Goal: Transaction & Acquisition: Purchase product/service

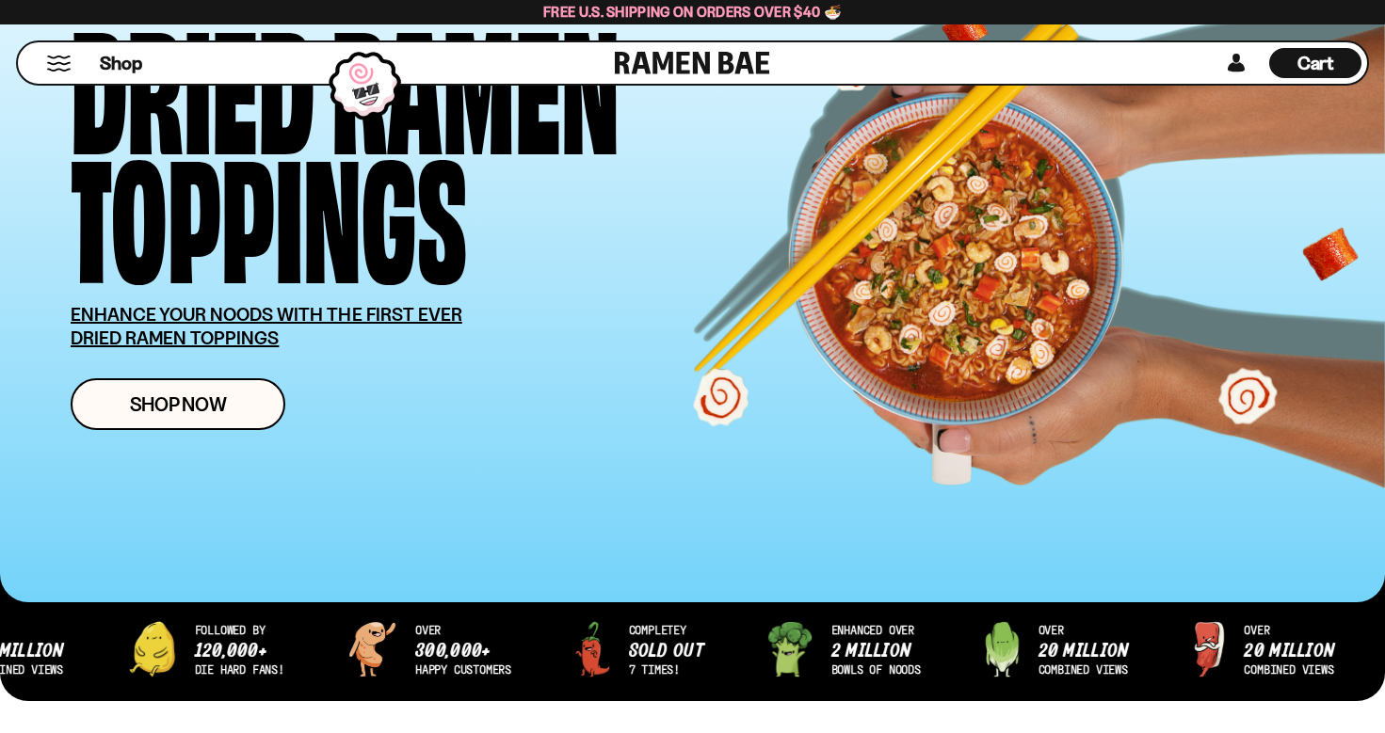
scroll to position [196, 0]
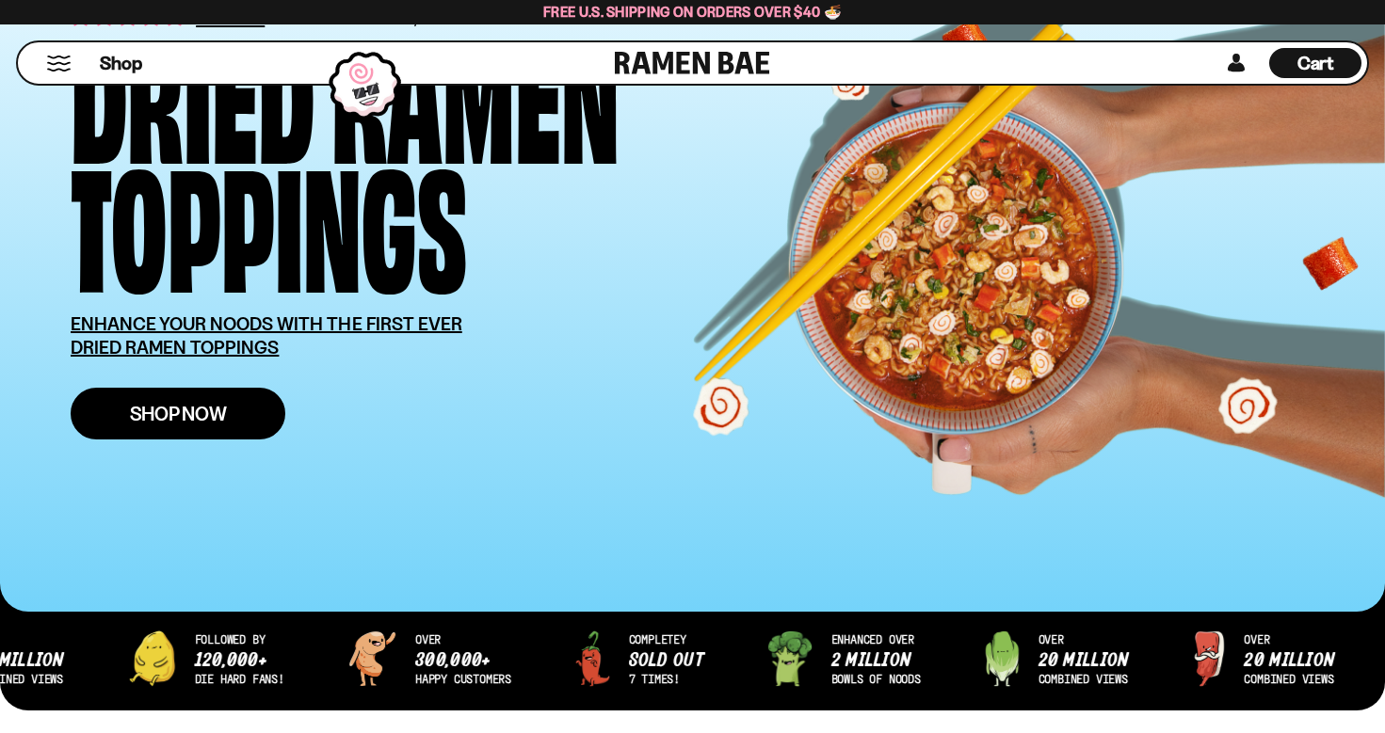
click at [226, 412] on span "Shop Now" at bounding box center [178, 414] width 97 height 20
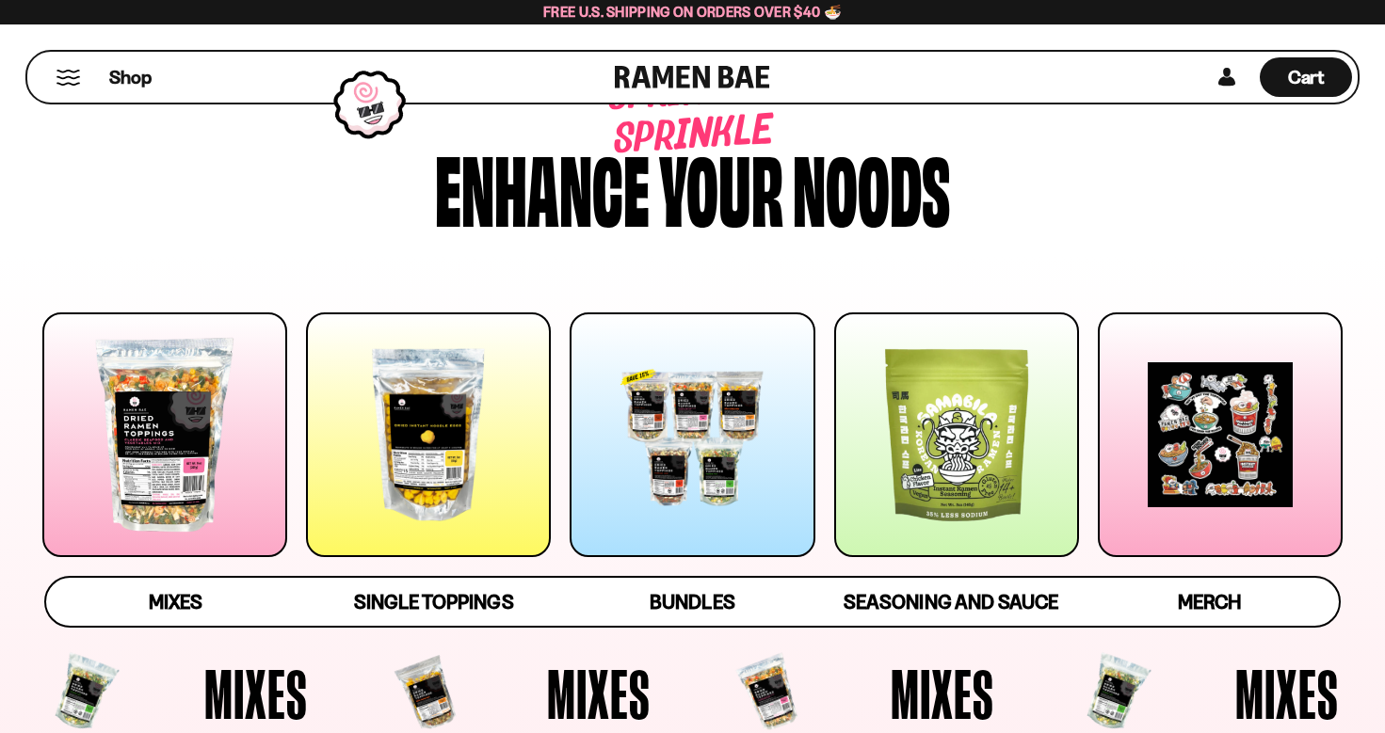
scroll to position [71, 0]
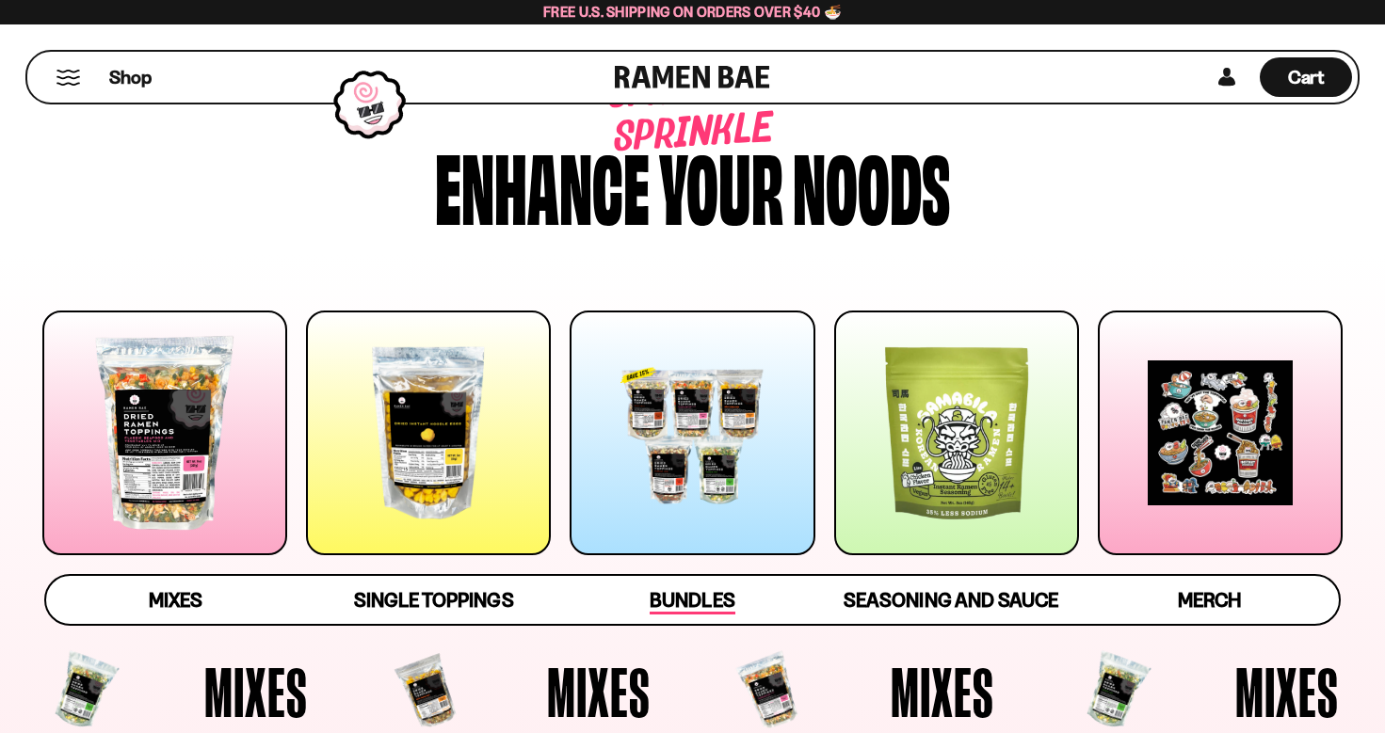
click at [694, 603] on span "Bundles" at bounding box center [692, 601] width 85 height 26
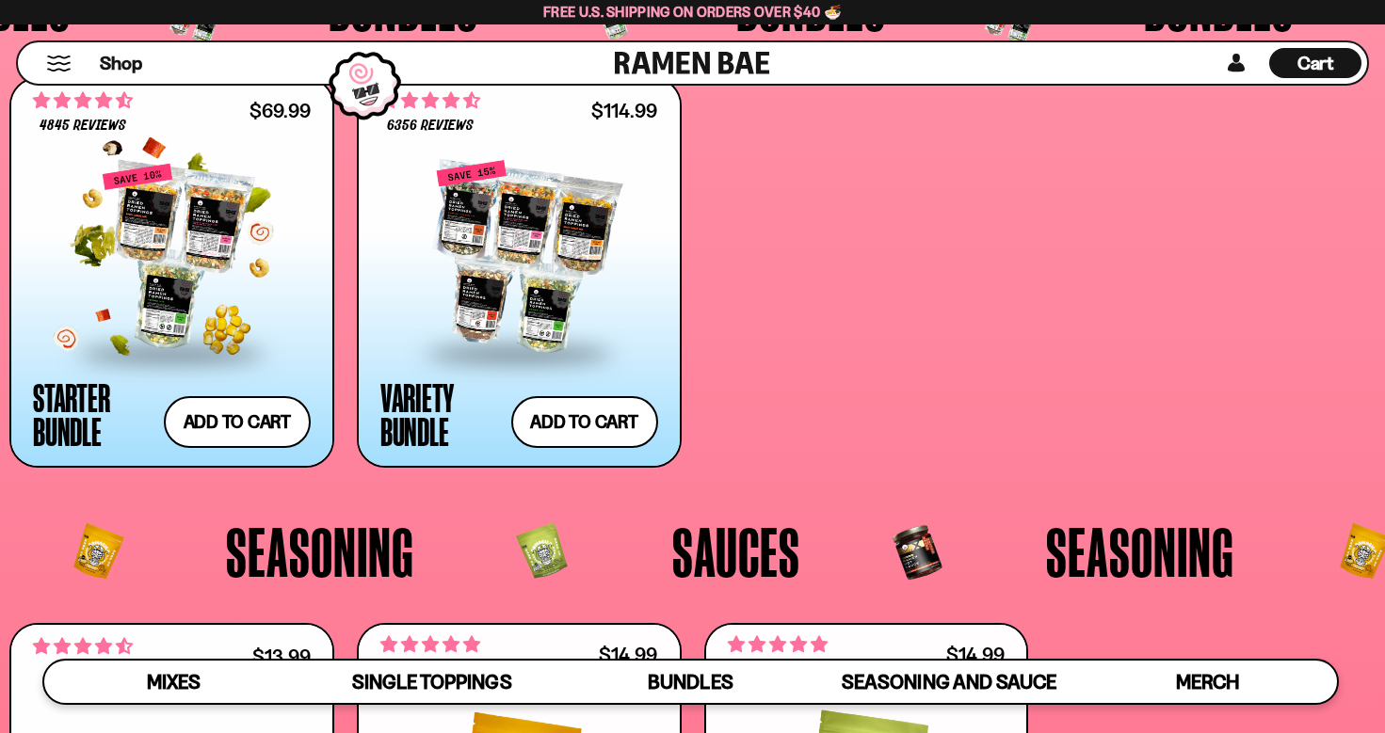
scroll to position [3904, 0]
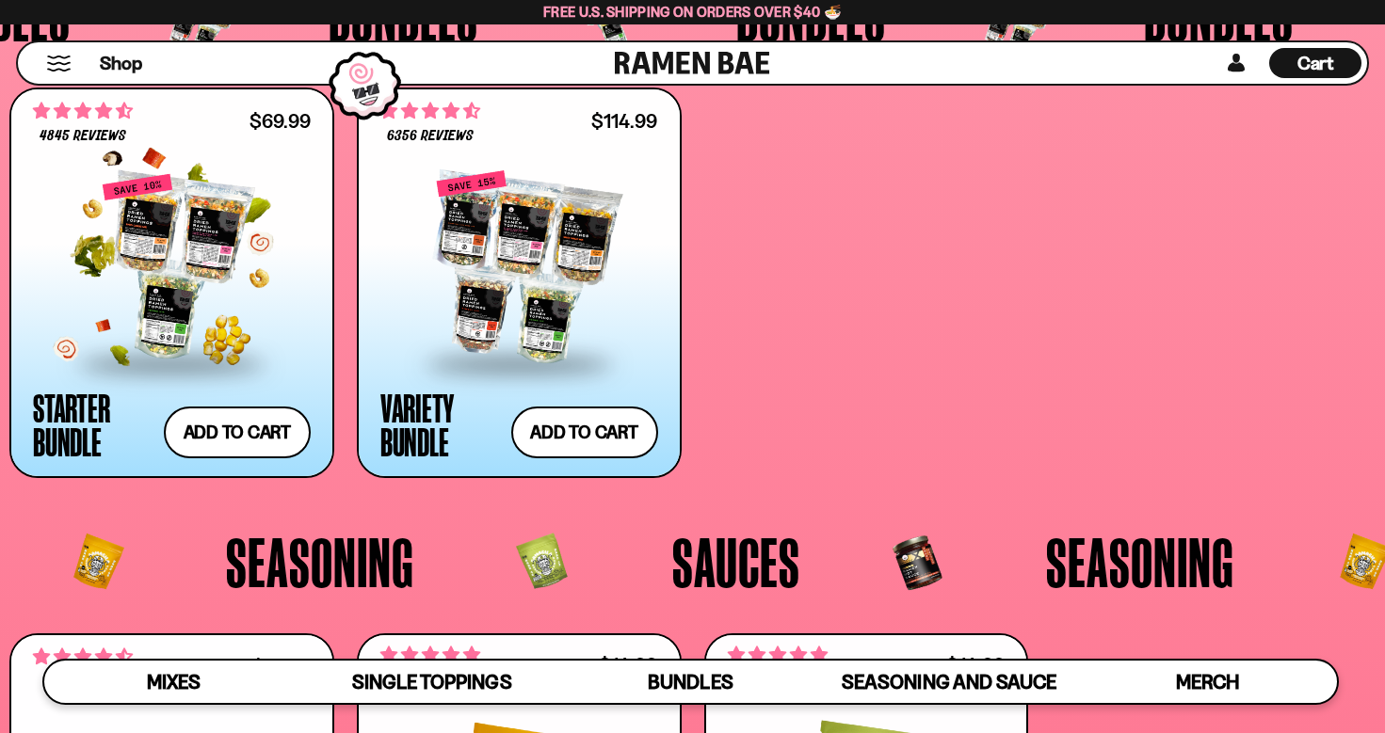
click at [214, 224] on div at bounding box center [172, 267] width 278 height 188
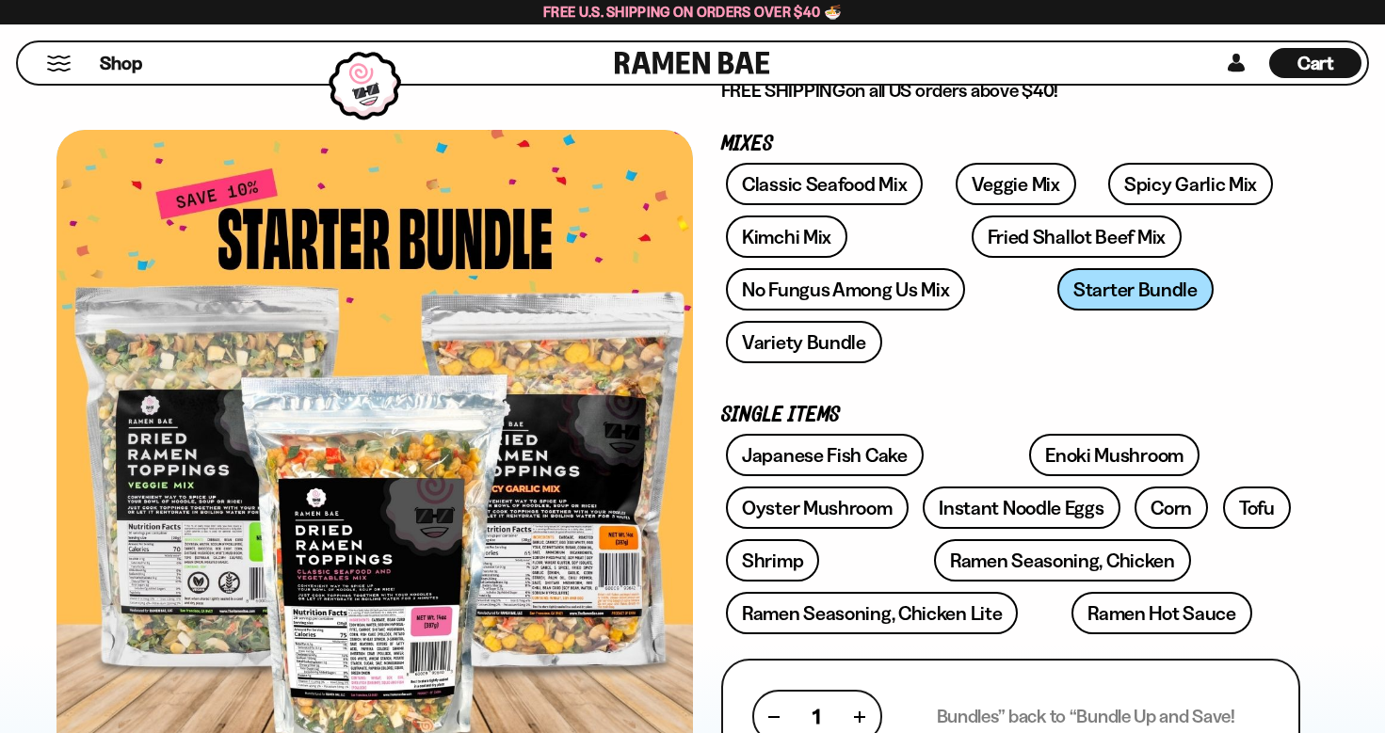
scroll to position [268, 0]
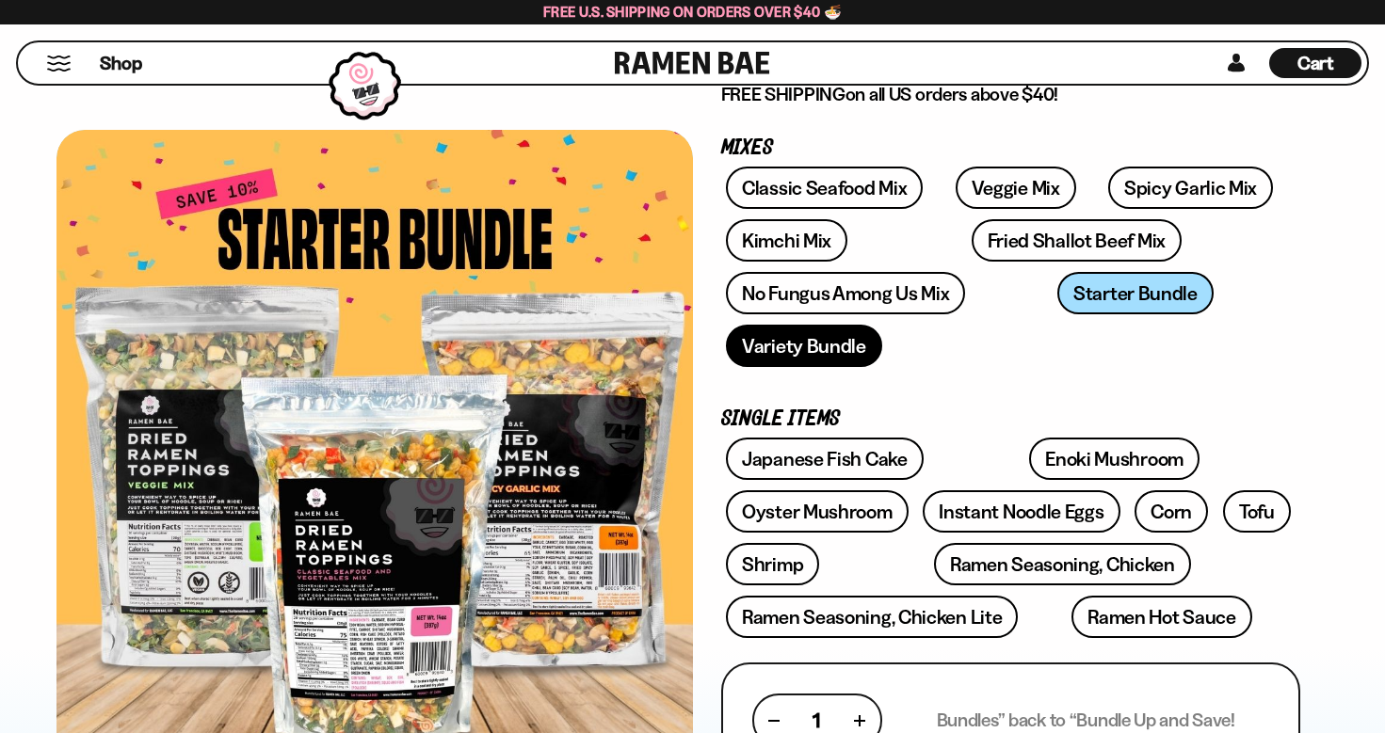
click at [882, 325] on link "Variety Bundle" at bounding box center [804, 346] width 156 height 42
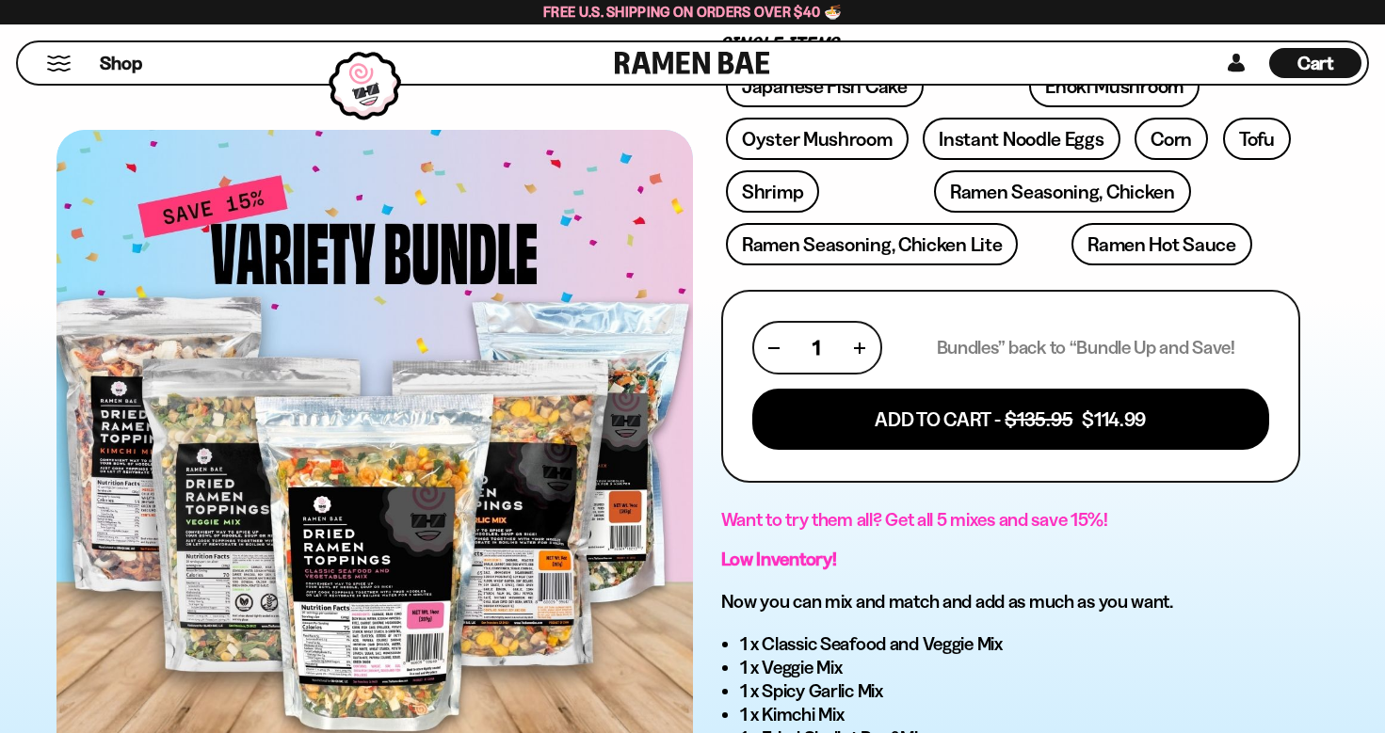
scroll to position [614, 0]
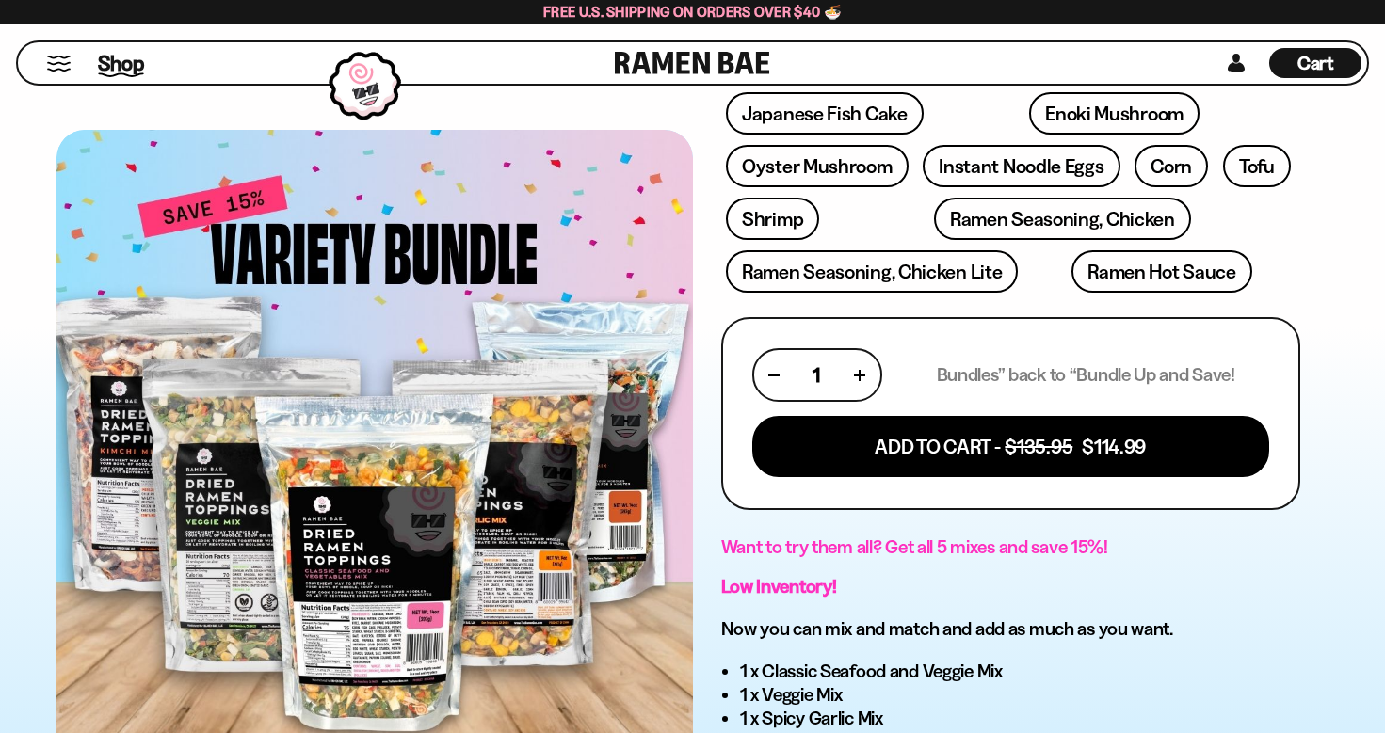
click at [133, 67] on span "Shop" at bounding box center [121, 63] width 46 height 28
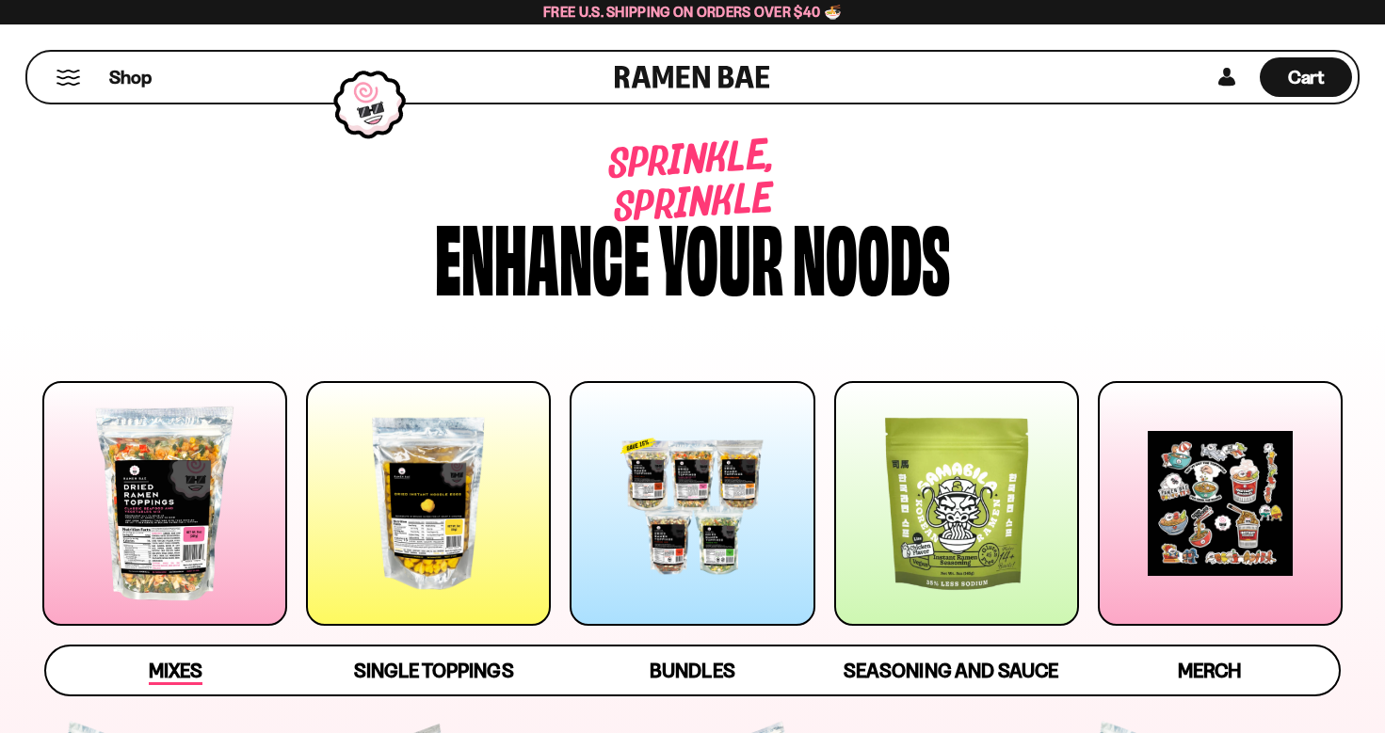
click at [188, 669] on span "Mixes" at bounding box center [176, 672] width 54 height 26
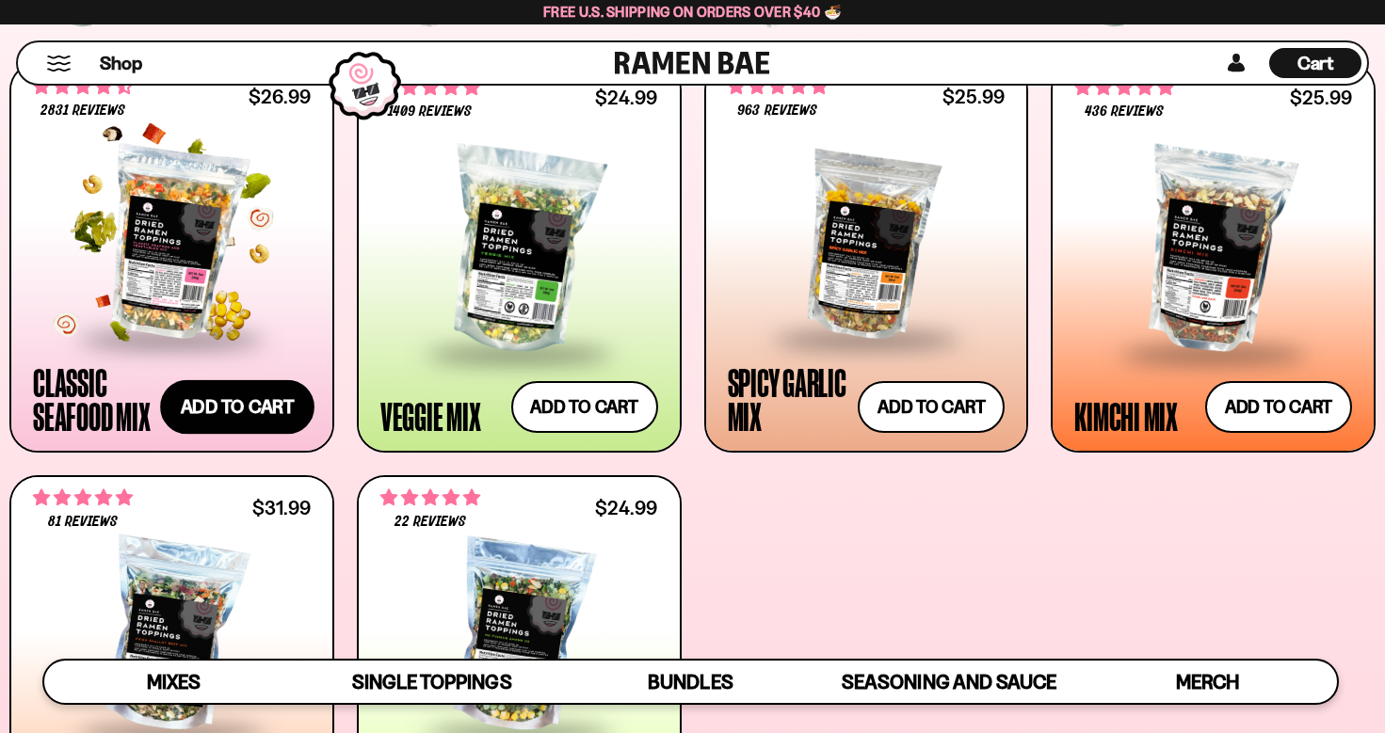
scroll to position [774, 0]
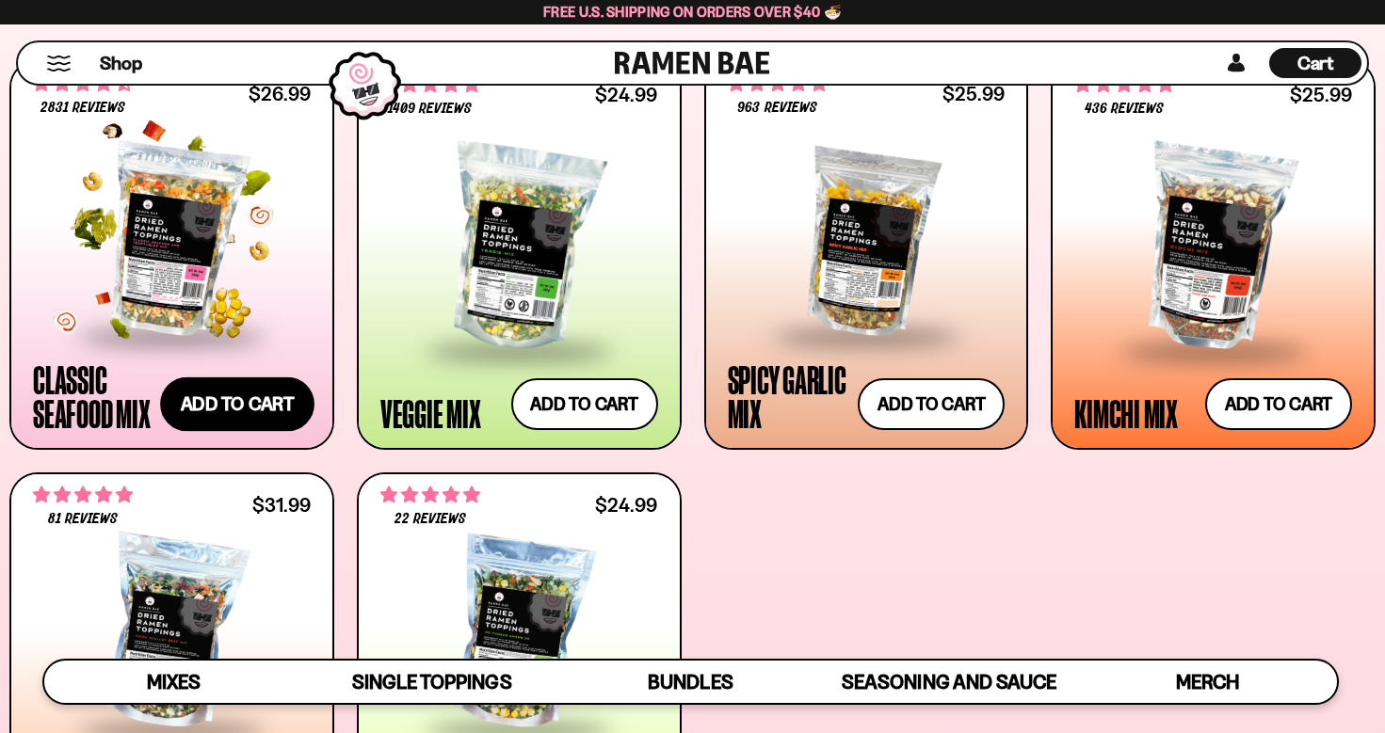
click at [259, 379] on button "Add to cart Add ― Regular price $26.99 Regular price Sale price $26.99 Unit pri…" at bounding box center [237, 404] width 154 height 55
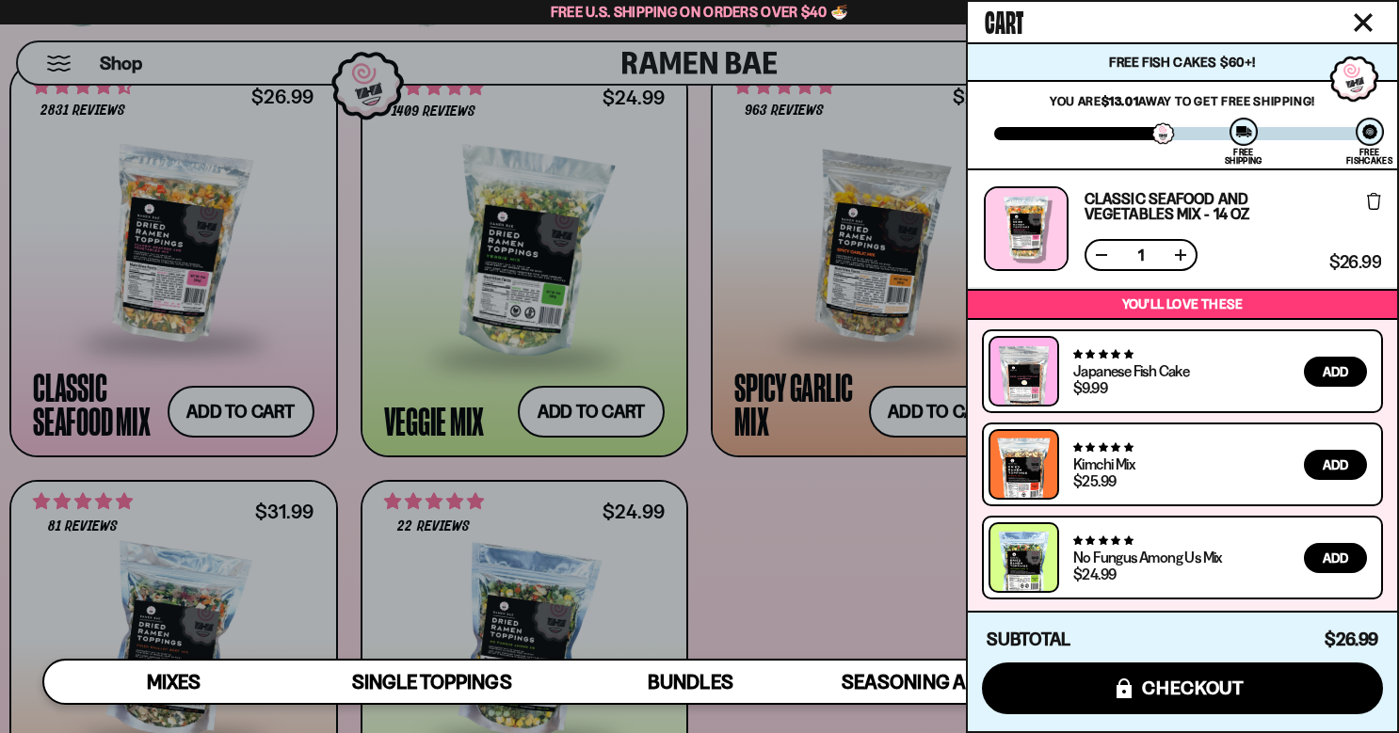
click at [805, 502] on div at bounding box center [699, 366] width 1399 height 733
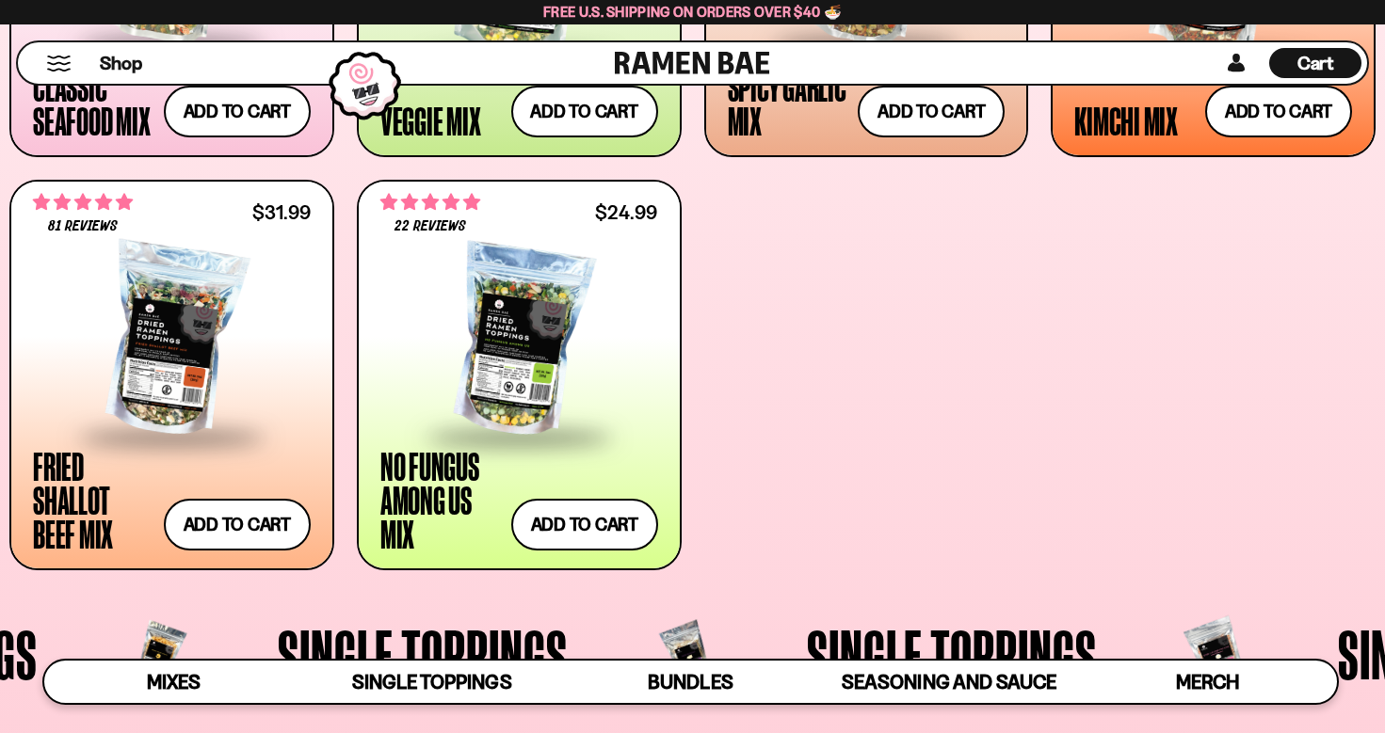
scroll to position [1070, 0]
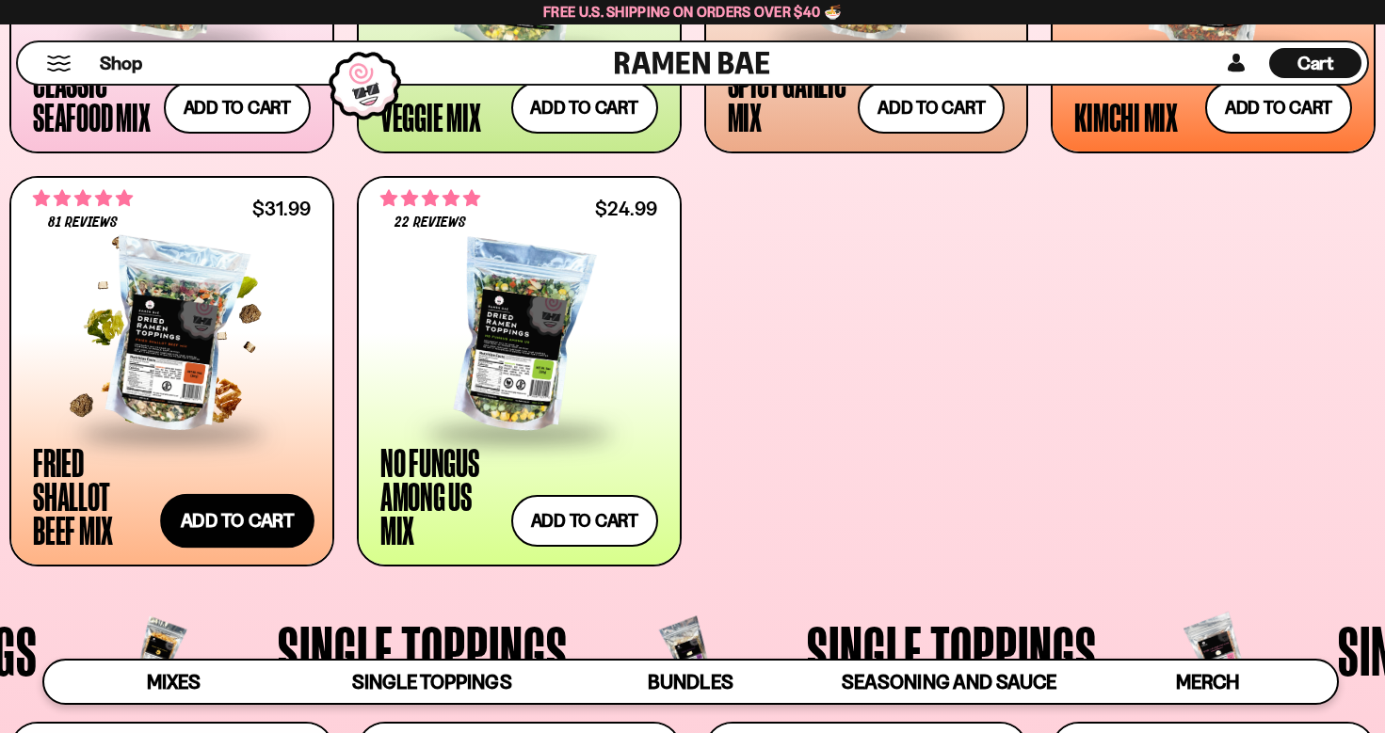
click at [233, 516] on button "Add to cart Add ― Regular price $31.99 Regular price Sale price $31.99 Unit pri…" at bounding box center [237, 521] width 154 height 55
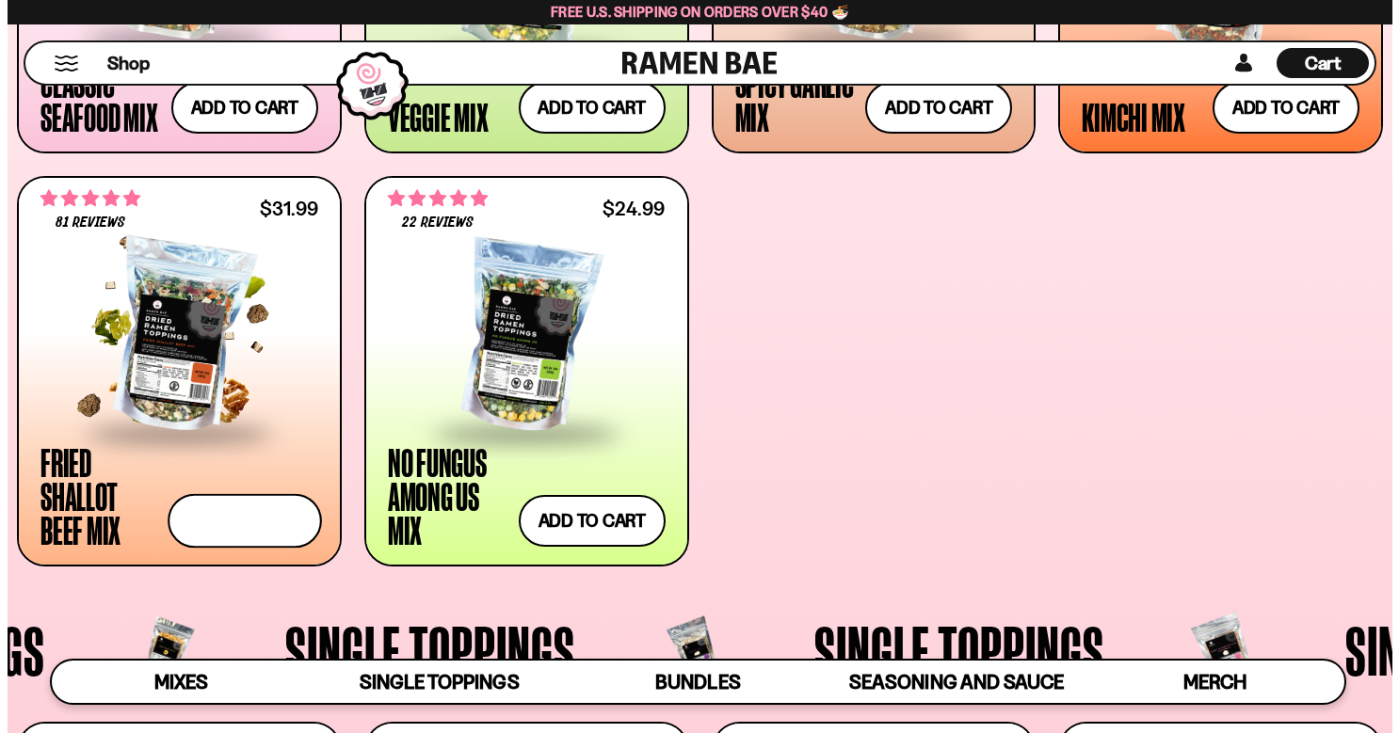
scroll to position [1073, 0]
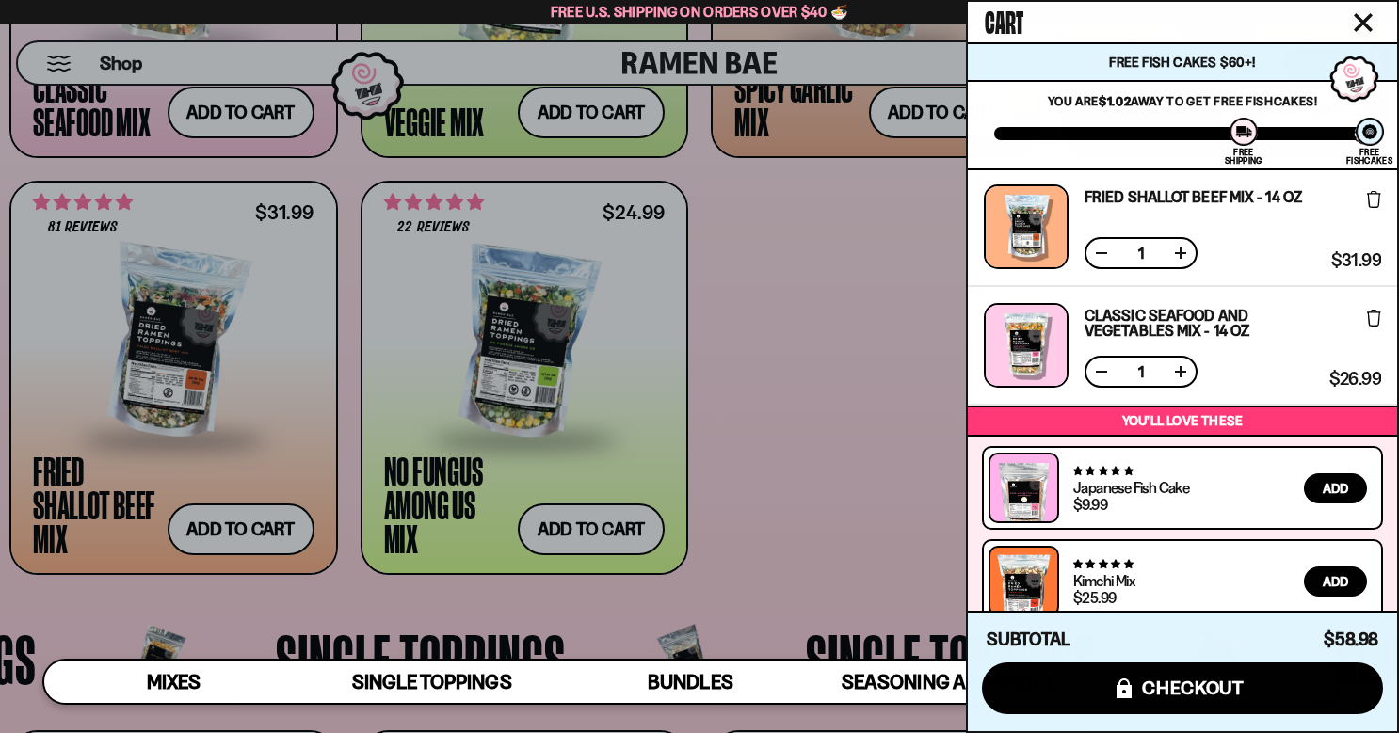
click at [759, 509] on div at bounding box center [699, 366] width 1399 height 733
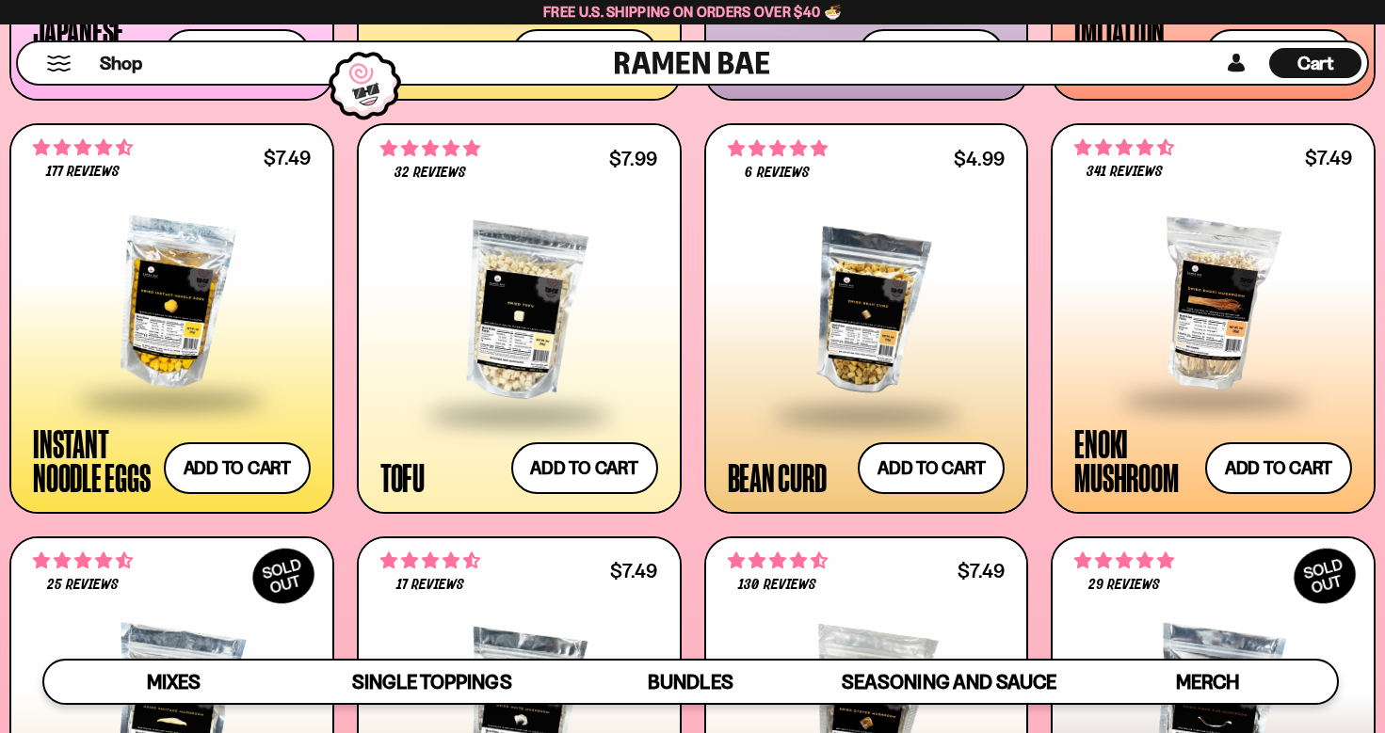
scroll to position [0, 0]
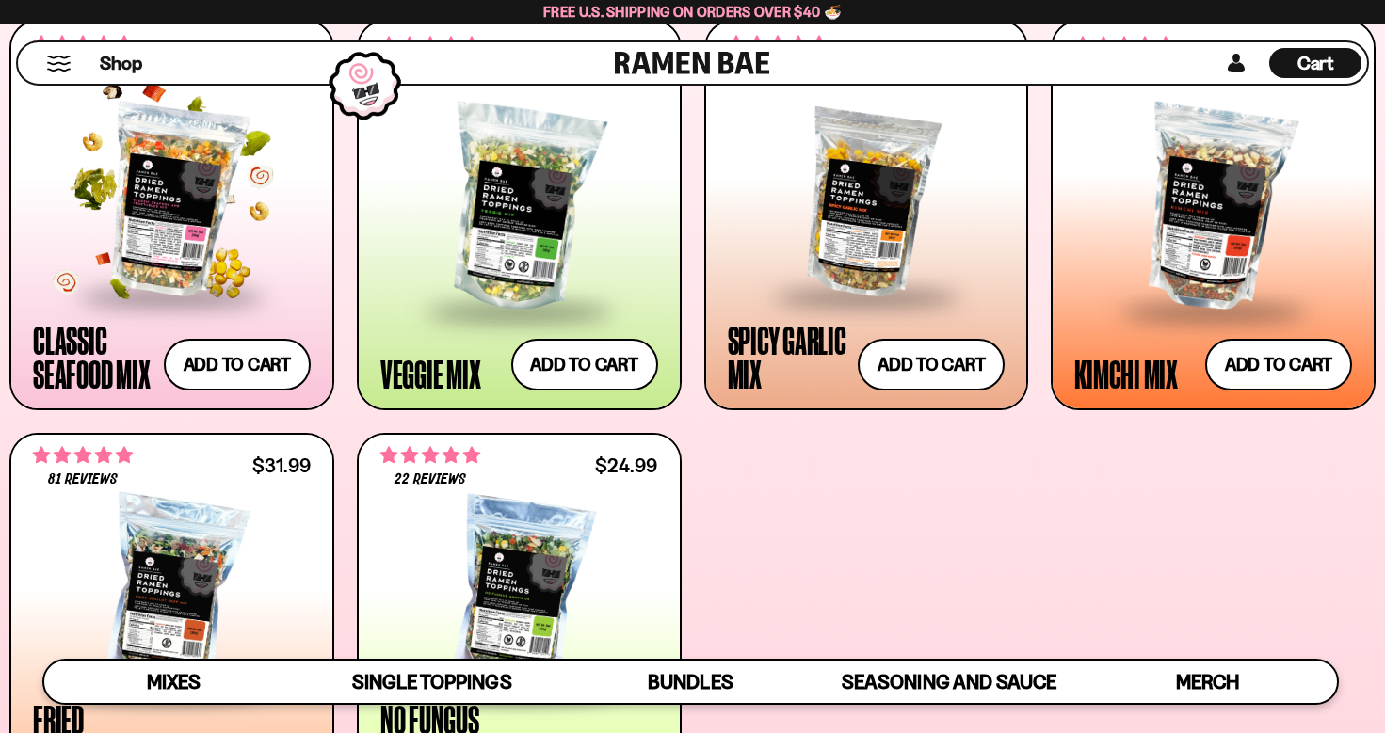
click at [221, 219] on div at bounding box center [172, 200] width 278 height 188
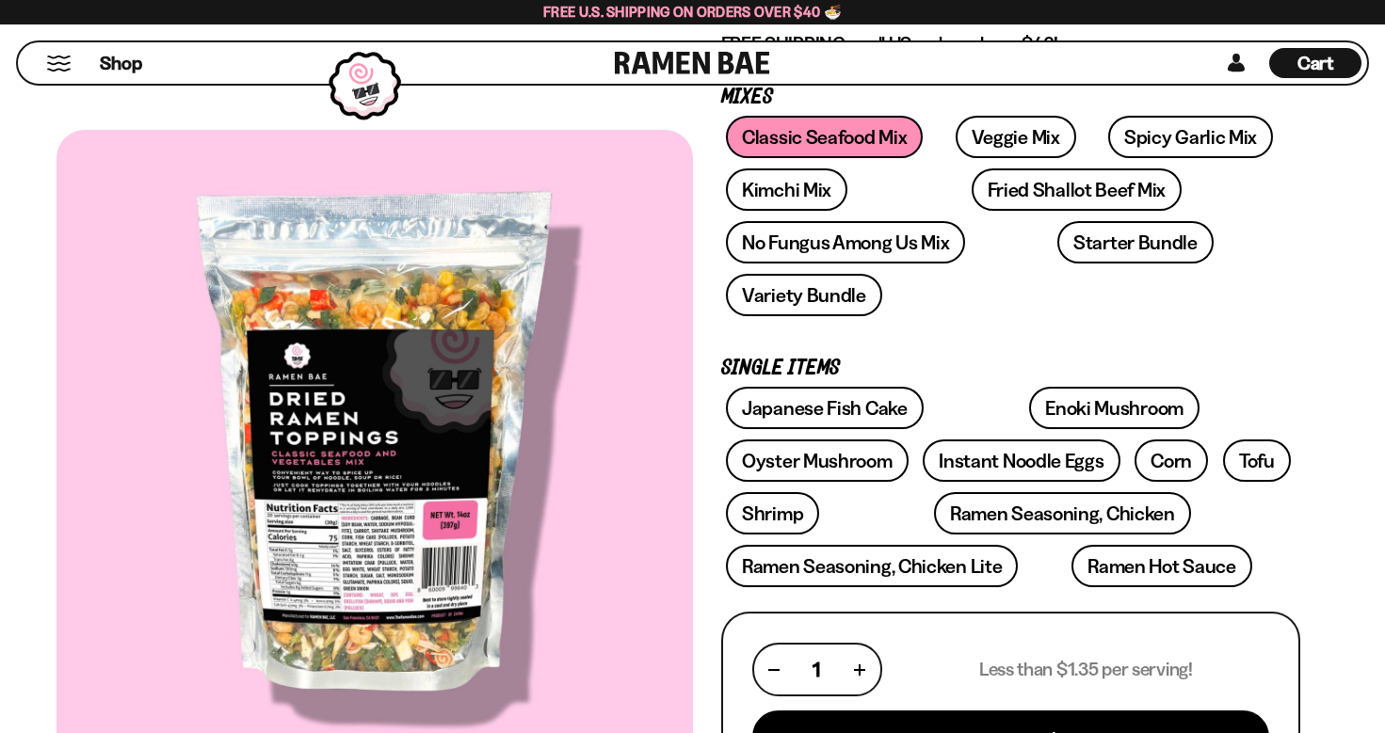
scroll to position [320, 0]
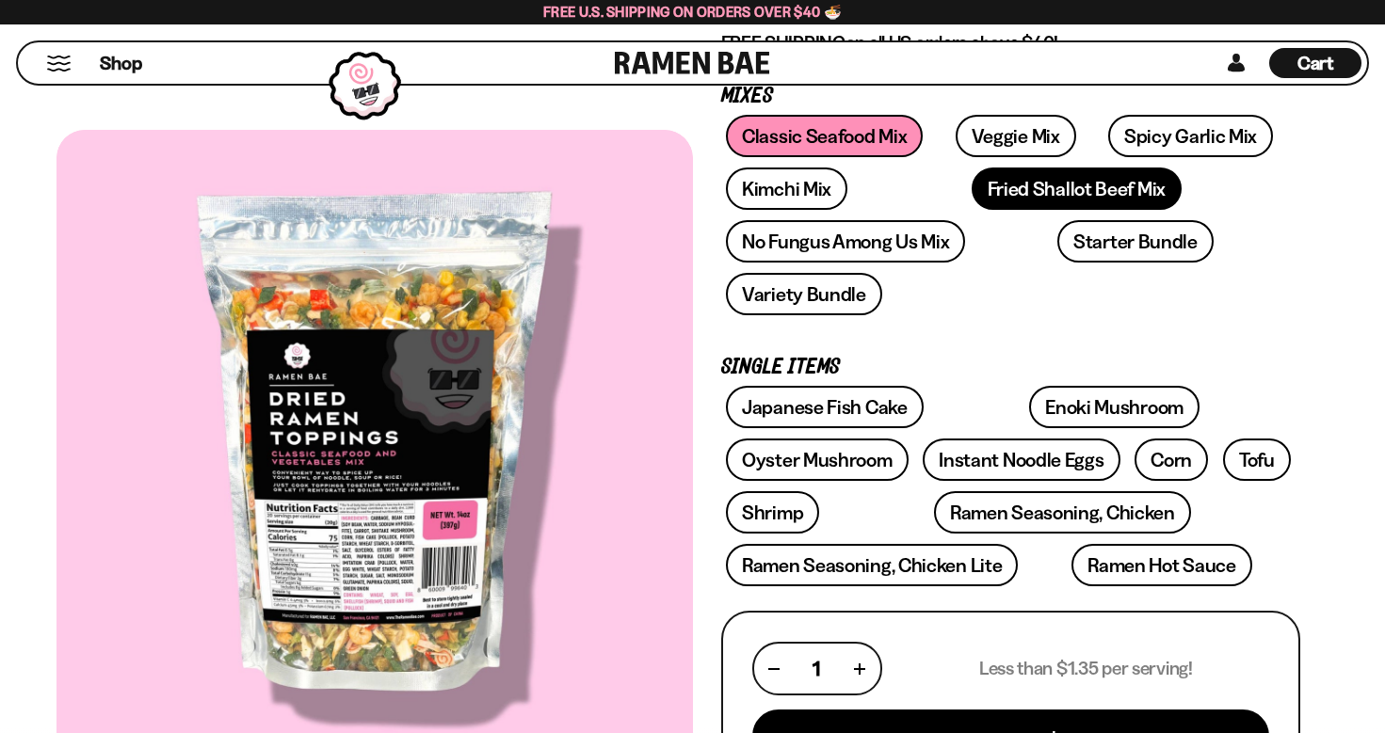
click at [972, 200] on link "Fried Shallot Beef Mix" at bounding box center [1077, 189] width 210 height 42
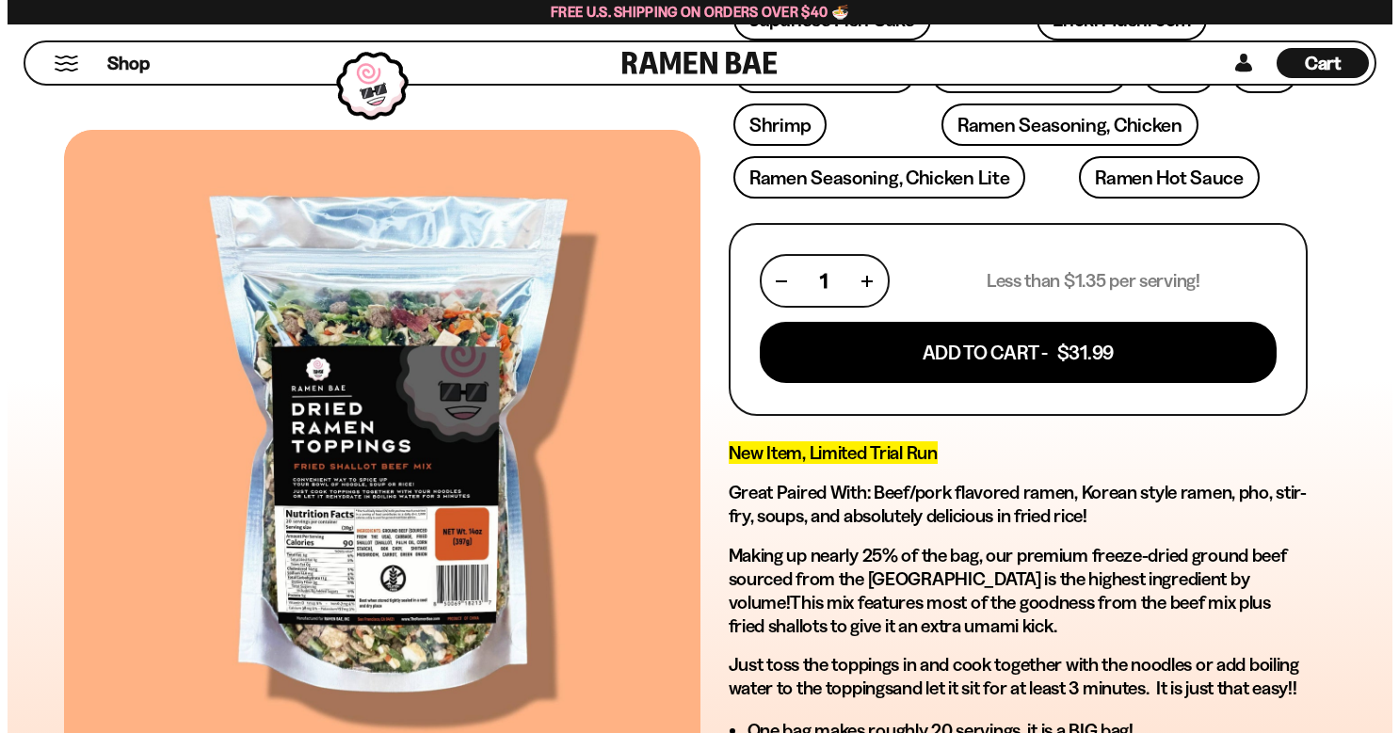
scroll to position [705, 0]
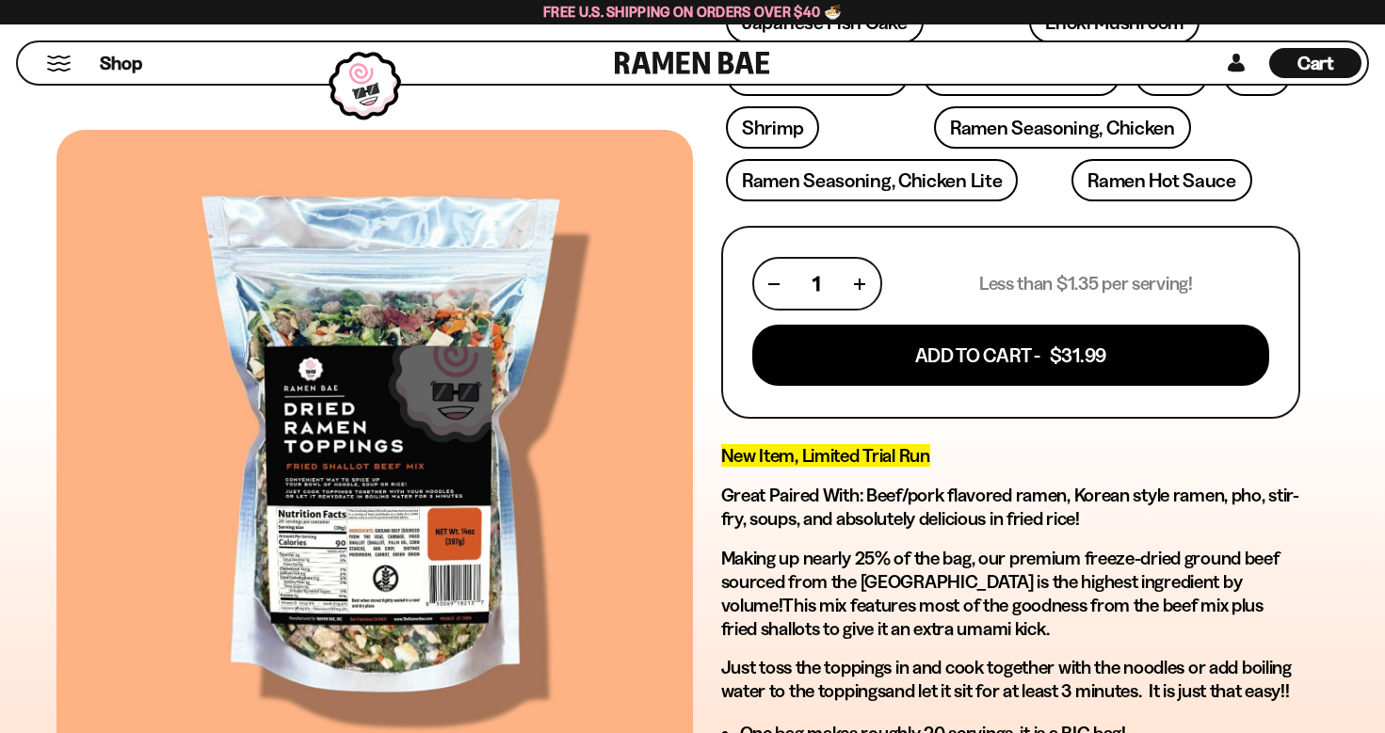
click at [1314, 62] on span "Cart" at bounding box center [1315, 63] width 37 height 23
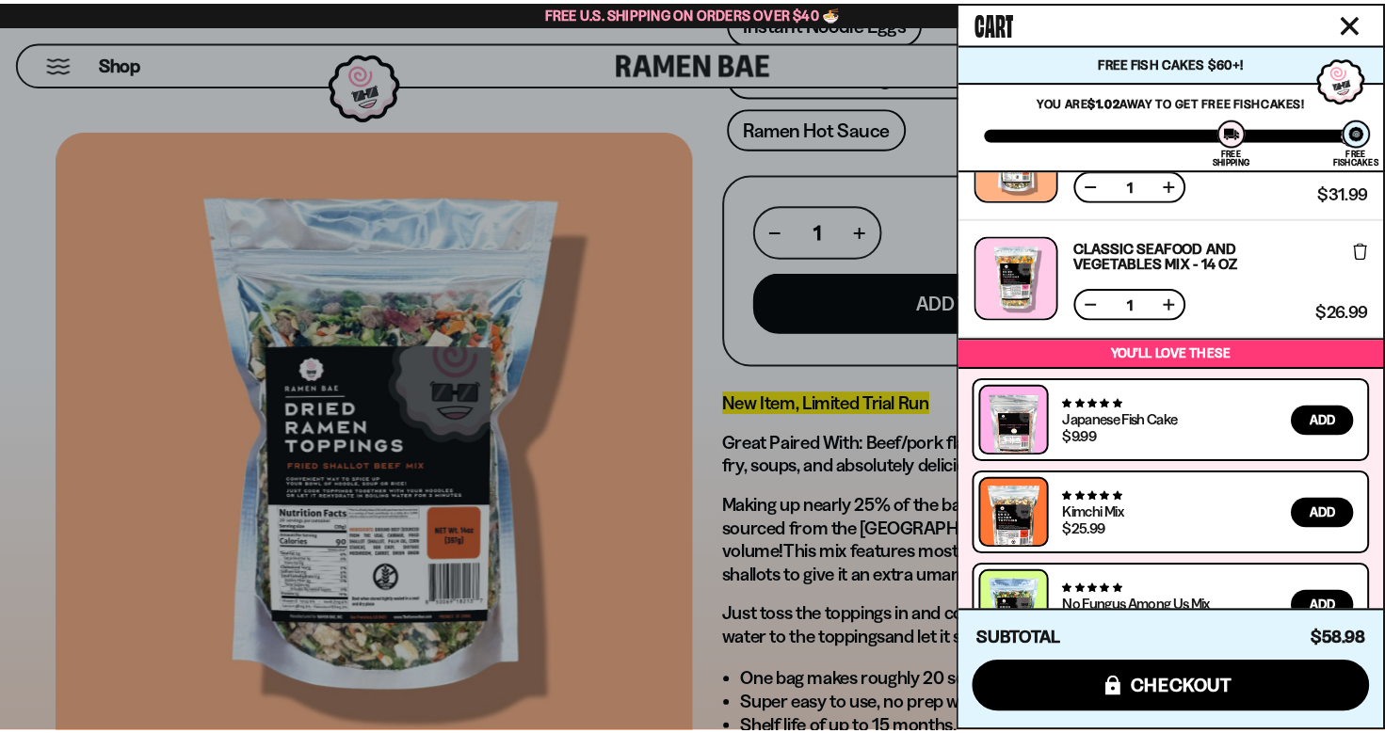
scroll to position [120, 0]
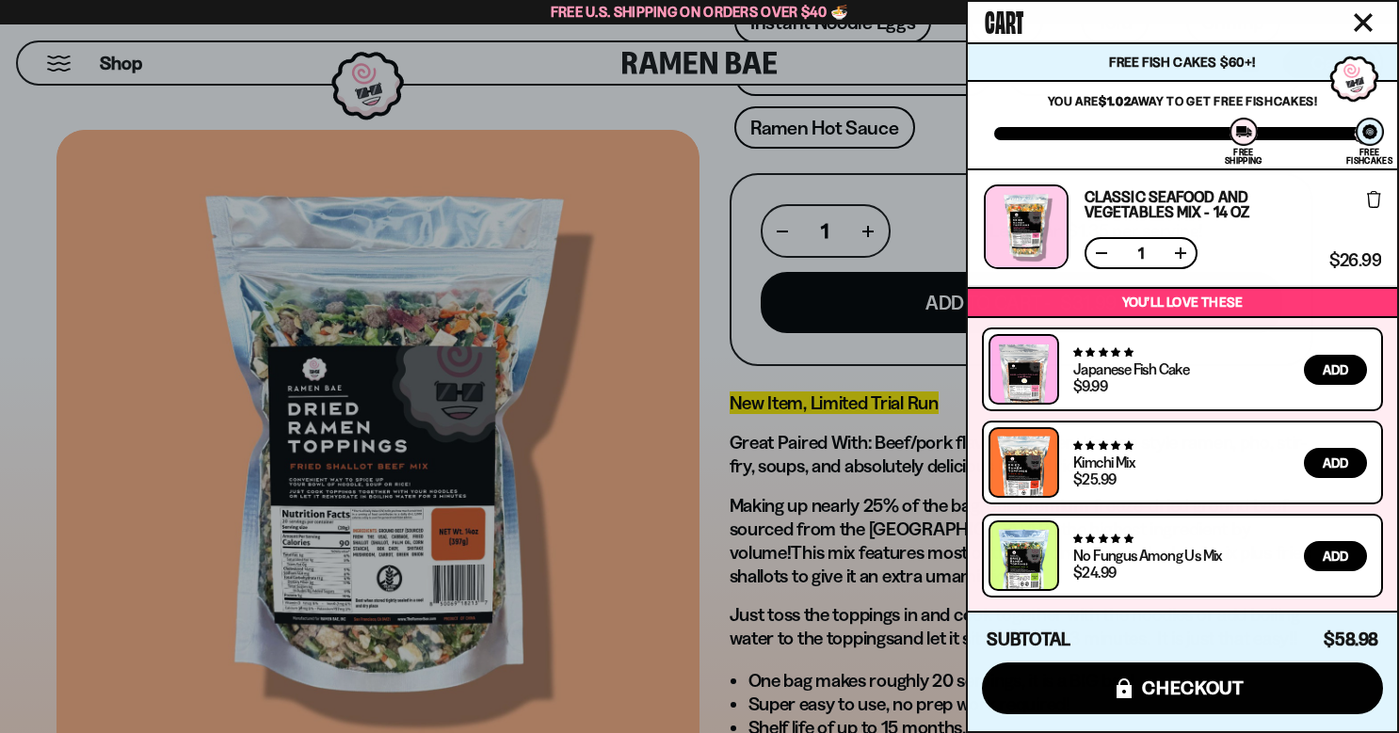
click at [825, 506] on div at bounding box center [699, 366] width 1399 height 733
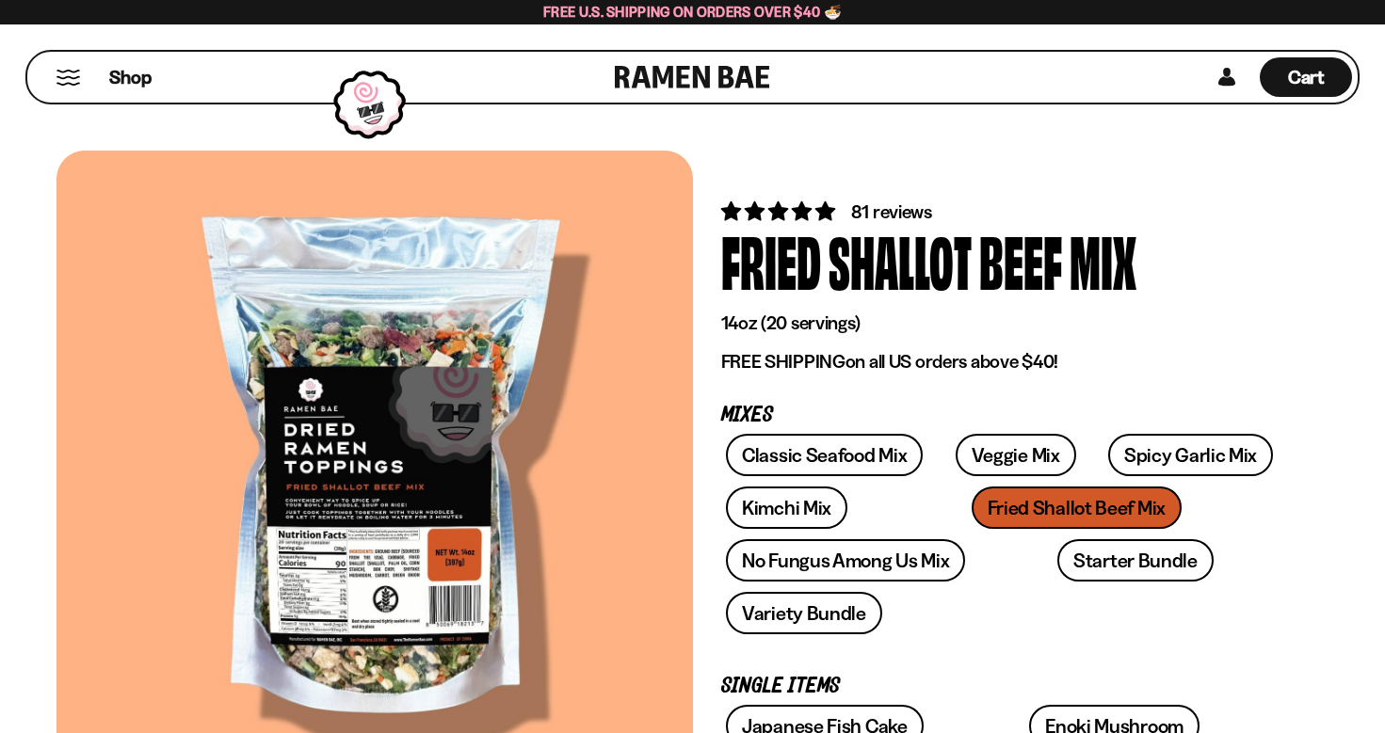
scroll to position [0, 0]
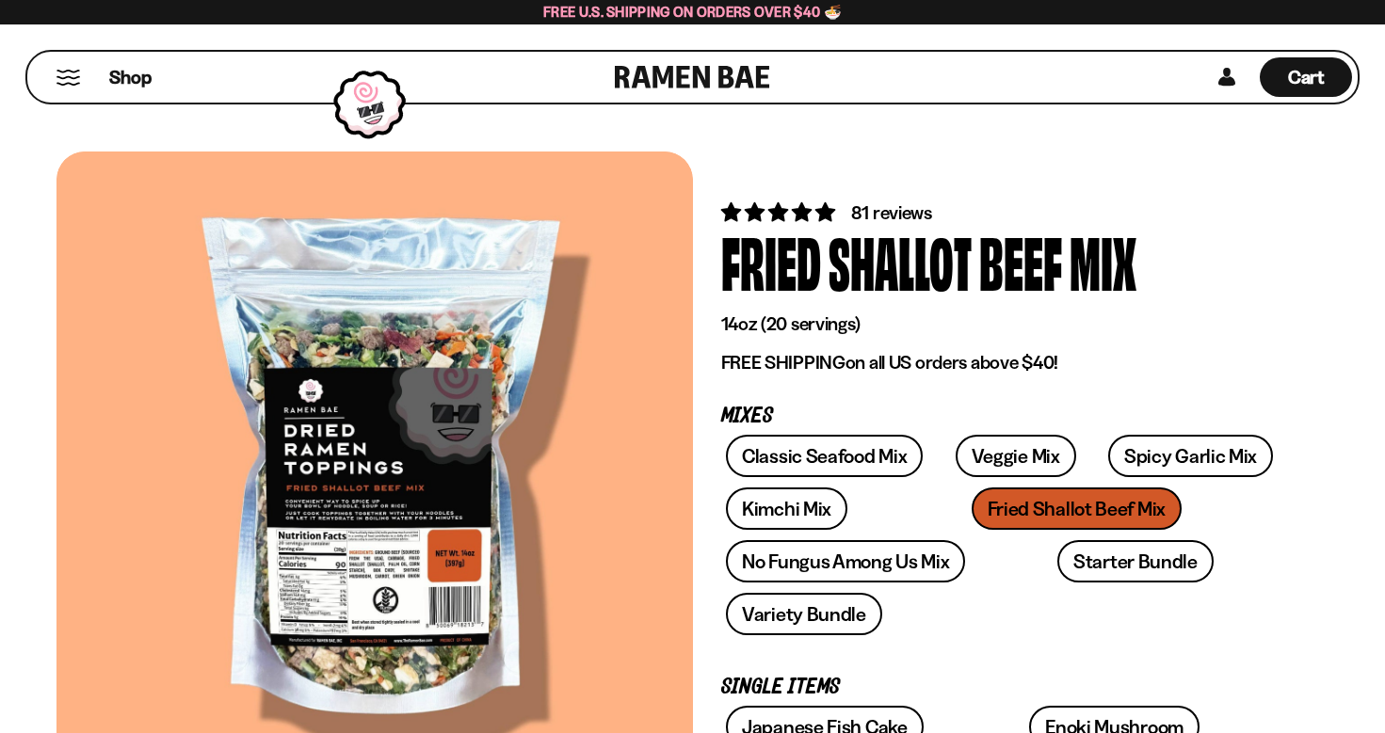
click at [153, 79] on div "Shop" at bounding box center [324, 77] width 582 height 51
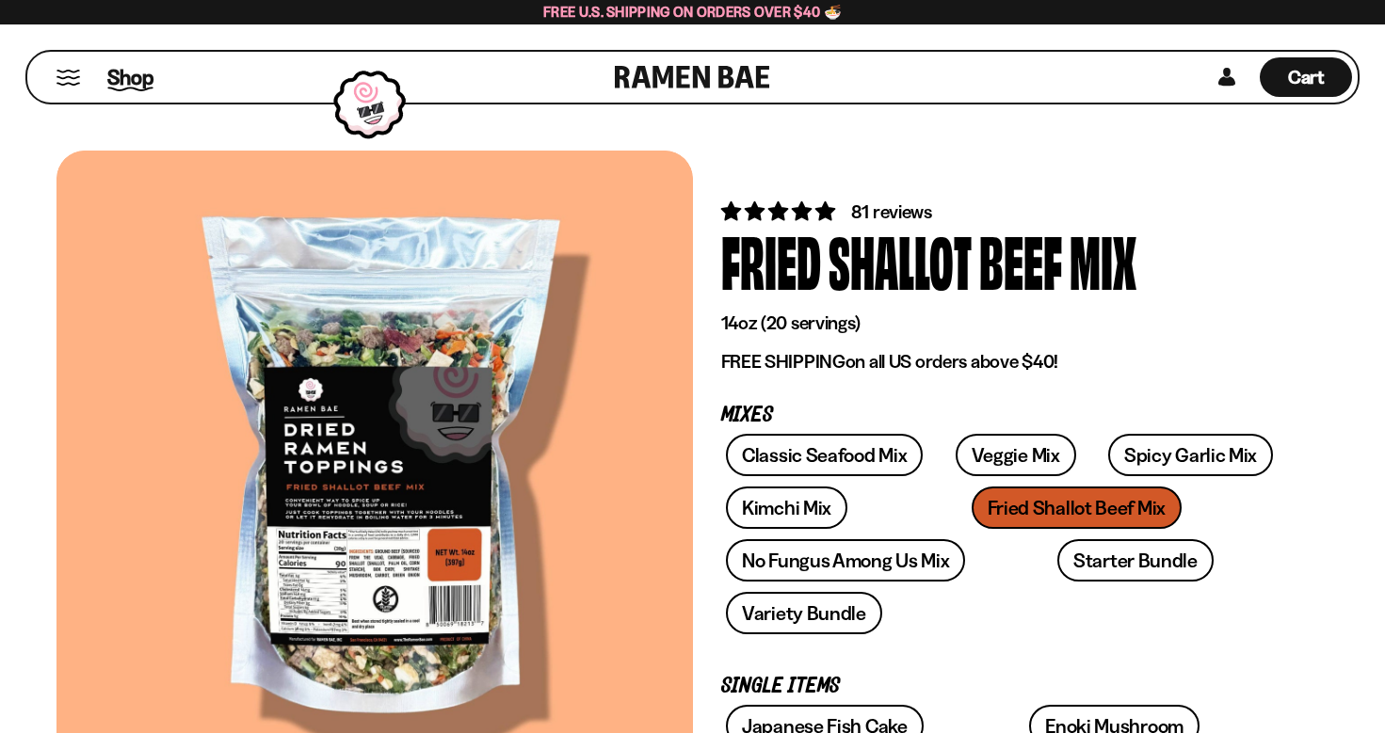
scroll to position [1, 0]
click at [125, 81] on span "Shop" at bounding box center [130, 77] width 46 height 28
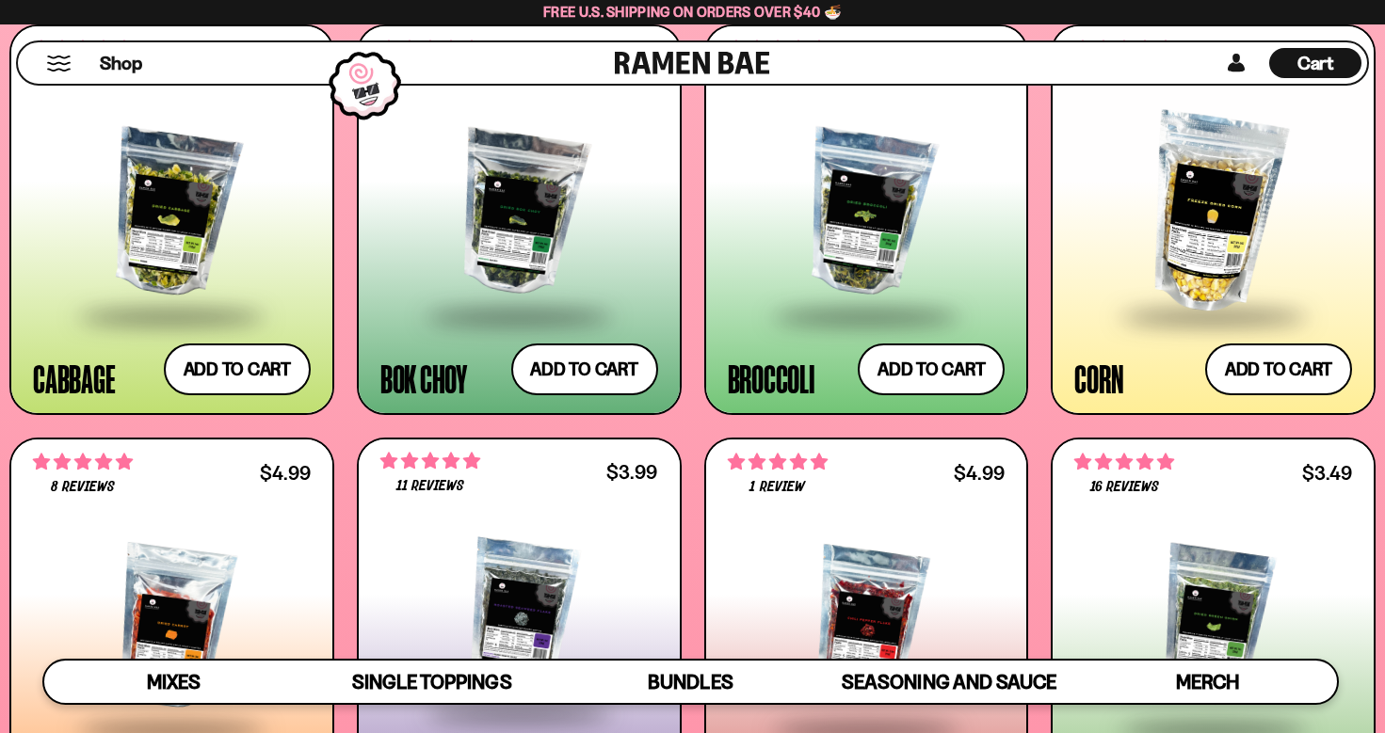
scroll to position [3011, 0]
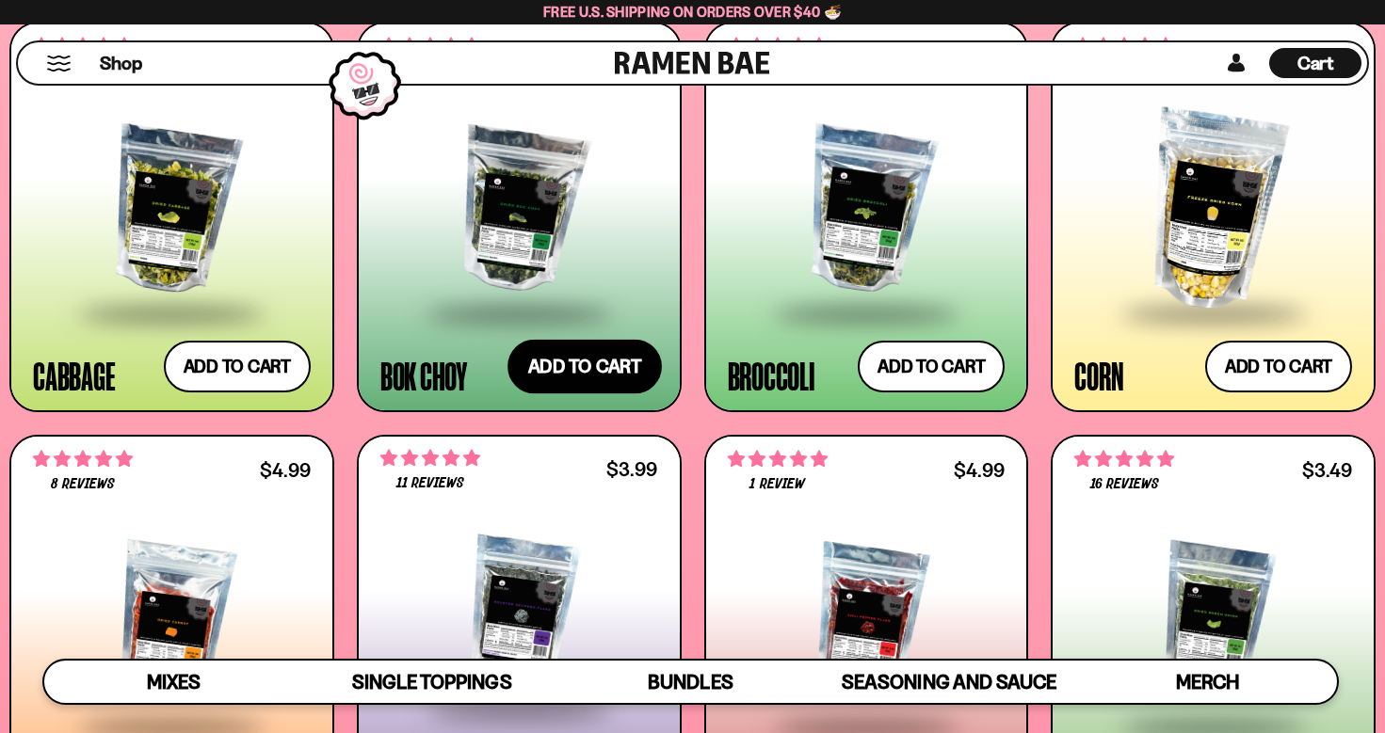
click at [614, 378] on button "Add to cart Add ― Regular price $5.49 Regular price Sale price $5.49 Unit price…" at bounding box center [584, 366] width 154 height 55
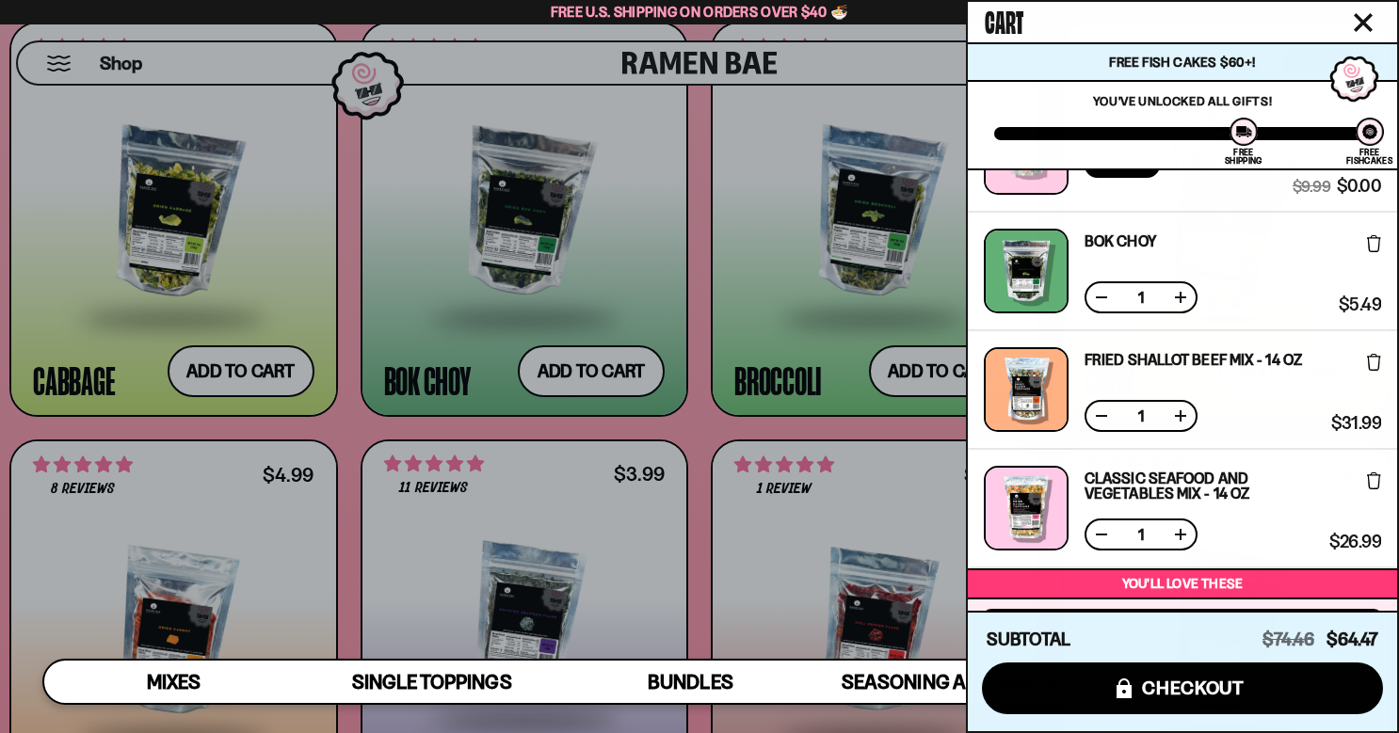
scroll to position [80, 0]
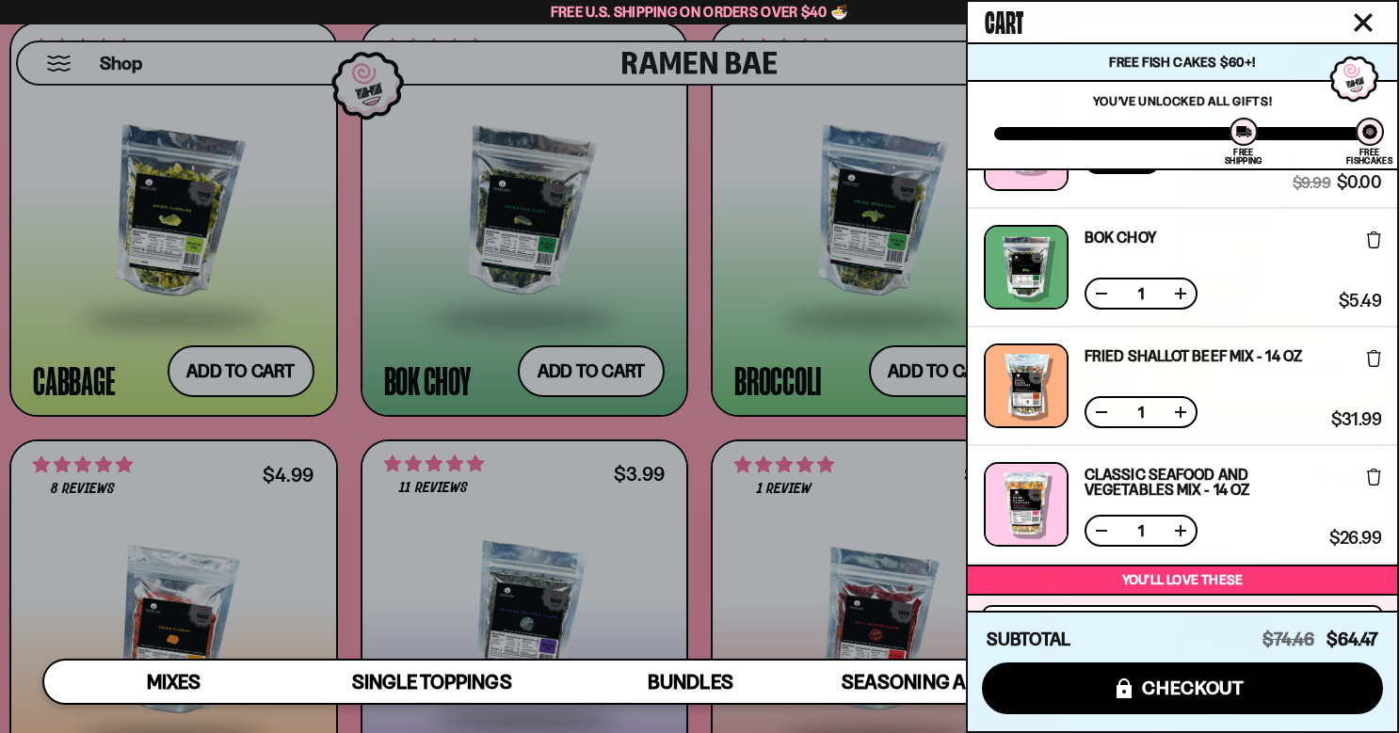
click at [887, 422] on div at bounding box center [699, 366] width 1399 height 733
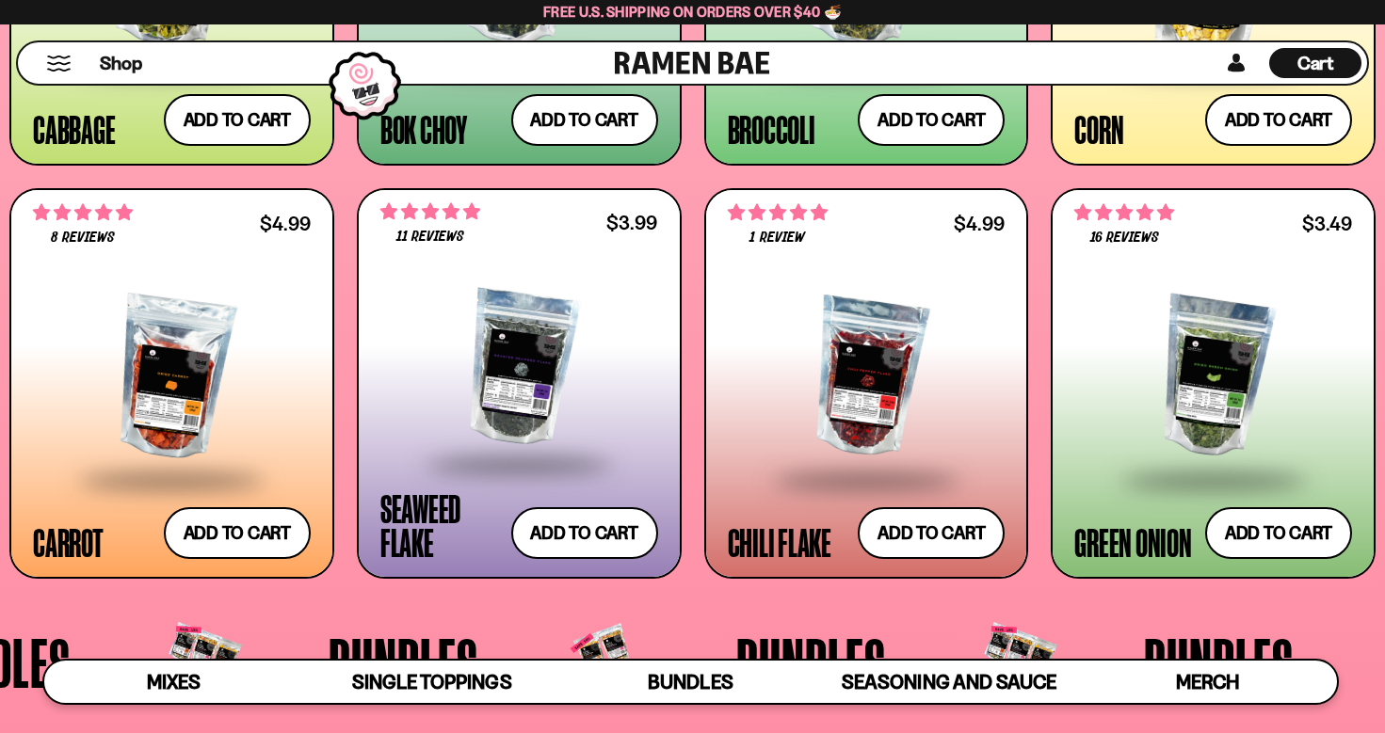
scroll to position [0, 0]
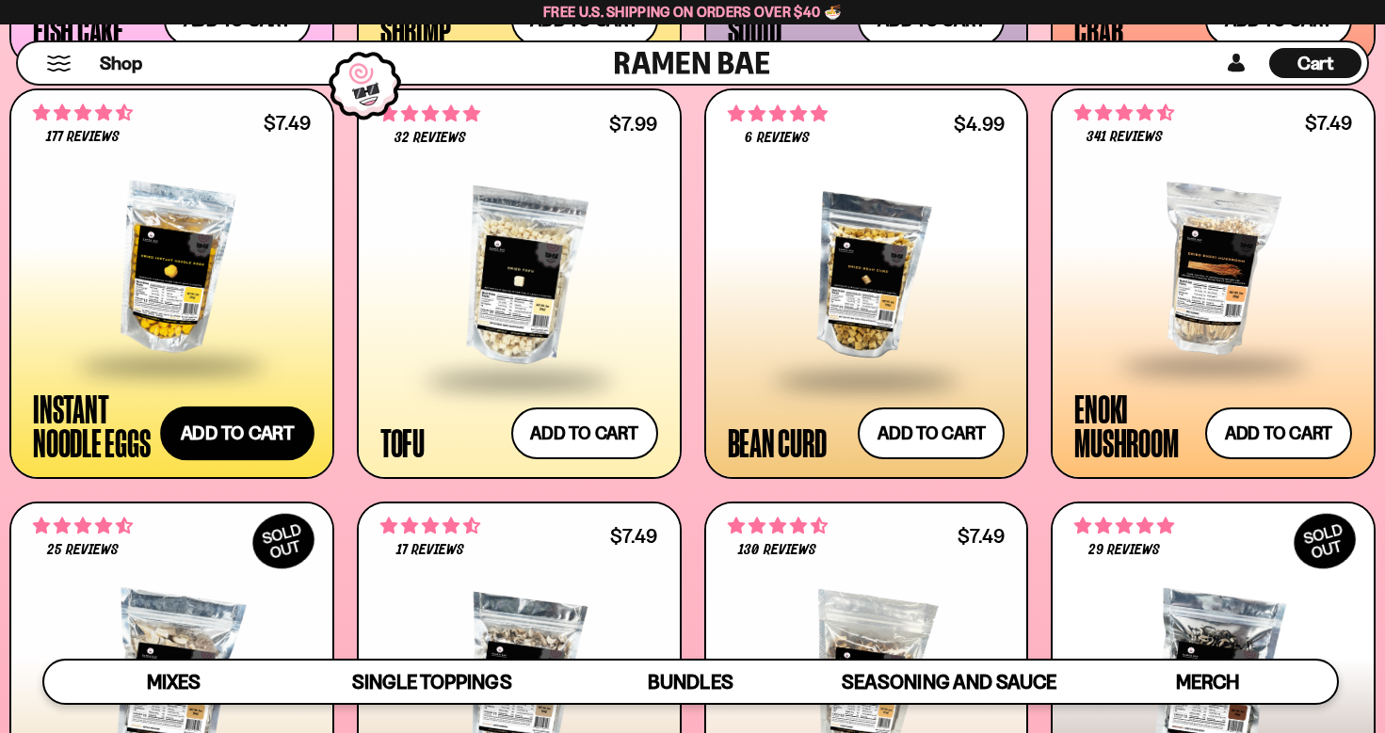
click at [208, 433] on button "Add to cart Add ― Regular price $7.49 Regular price Sale price $7.49 Unit price…" at bounding box center [237, 434] width 154 height 55
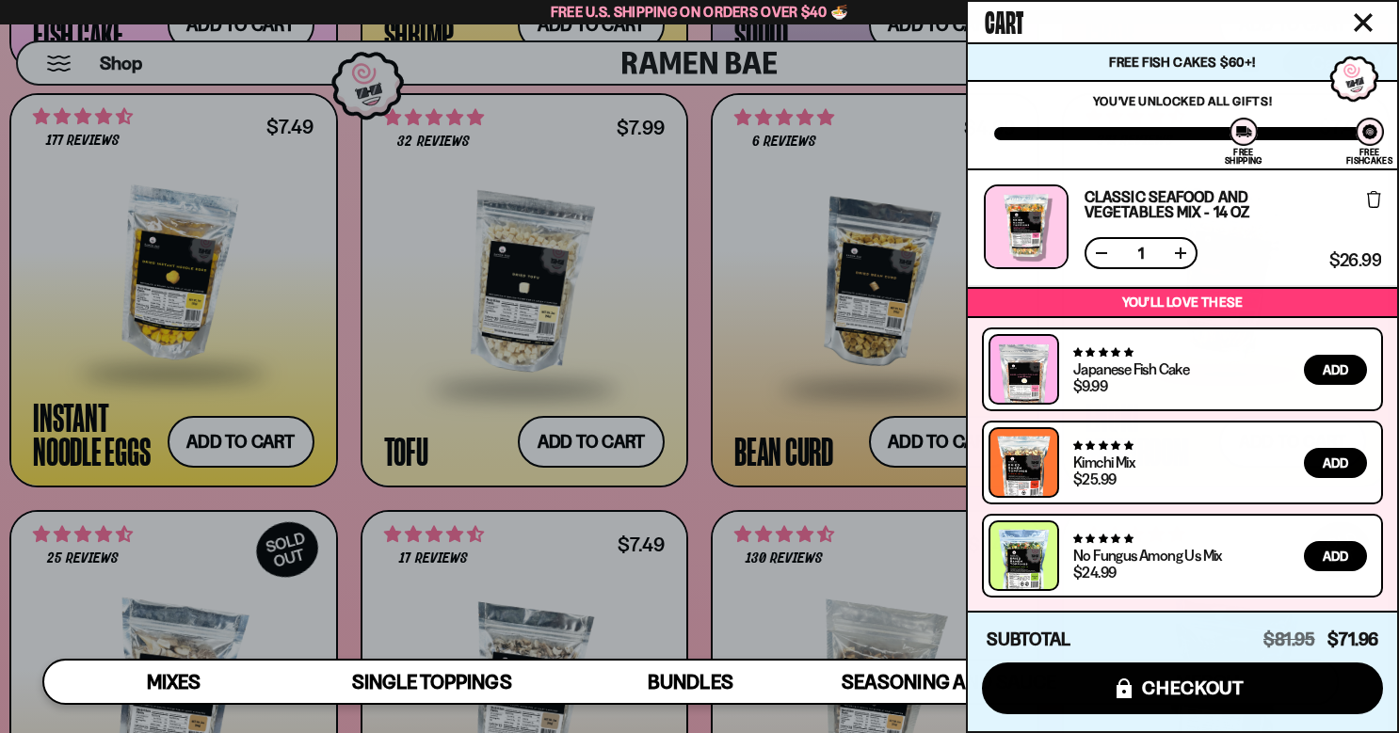
click at [936, 499] on div at bounding box center [699, 366] width 1399 height 733
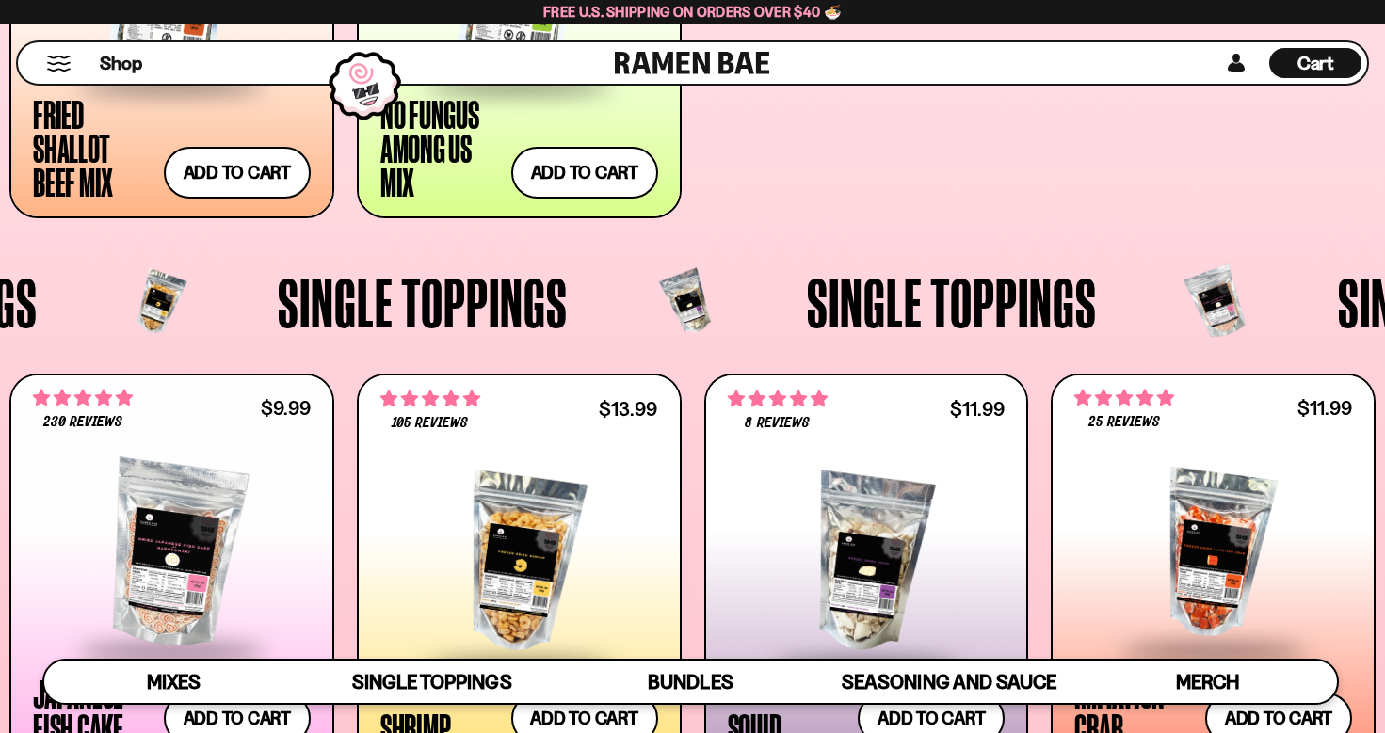
click at [1329, 70] on span "Cart" at bounding box center [1315, 63] width 37 height 23
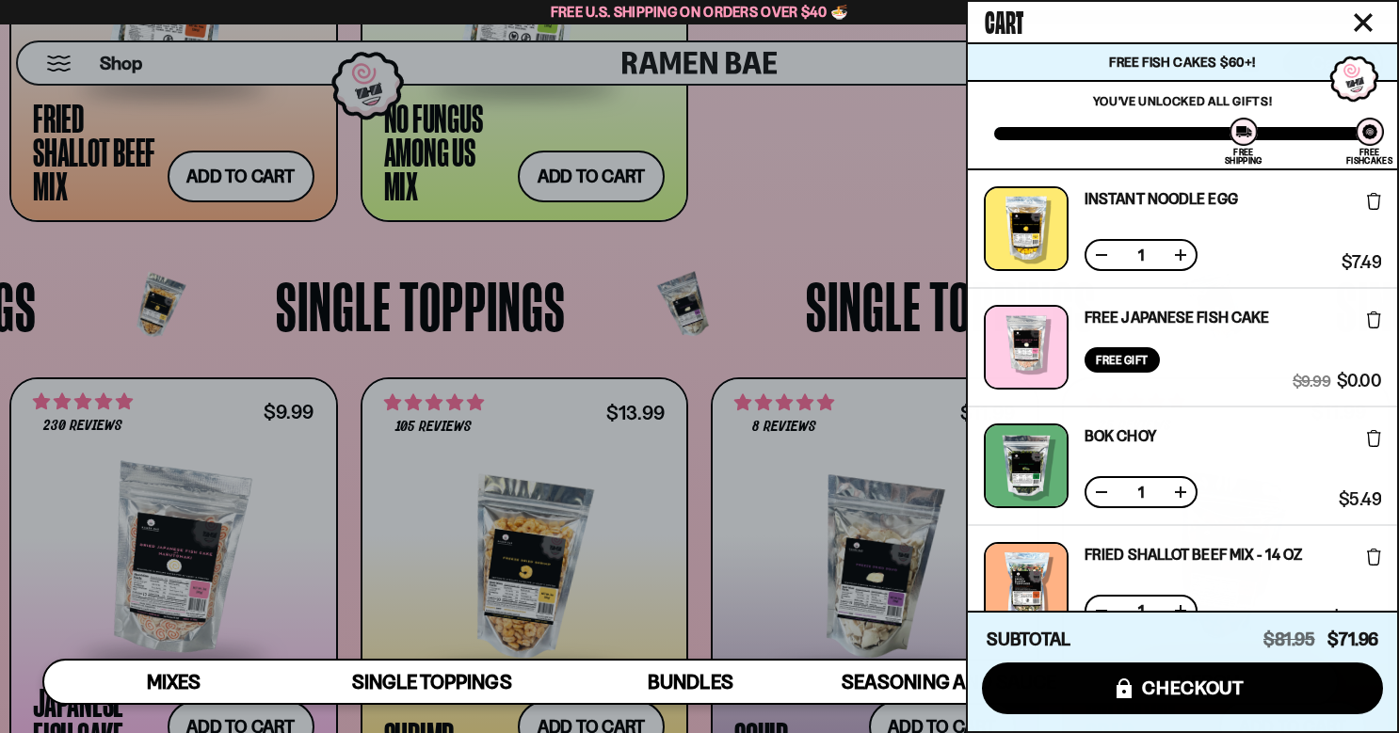
click at [890, 239] on div at bounding box center [699, 366] width 1399 height 733
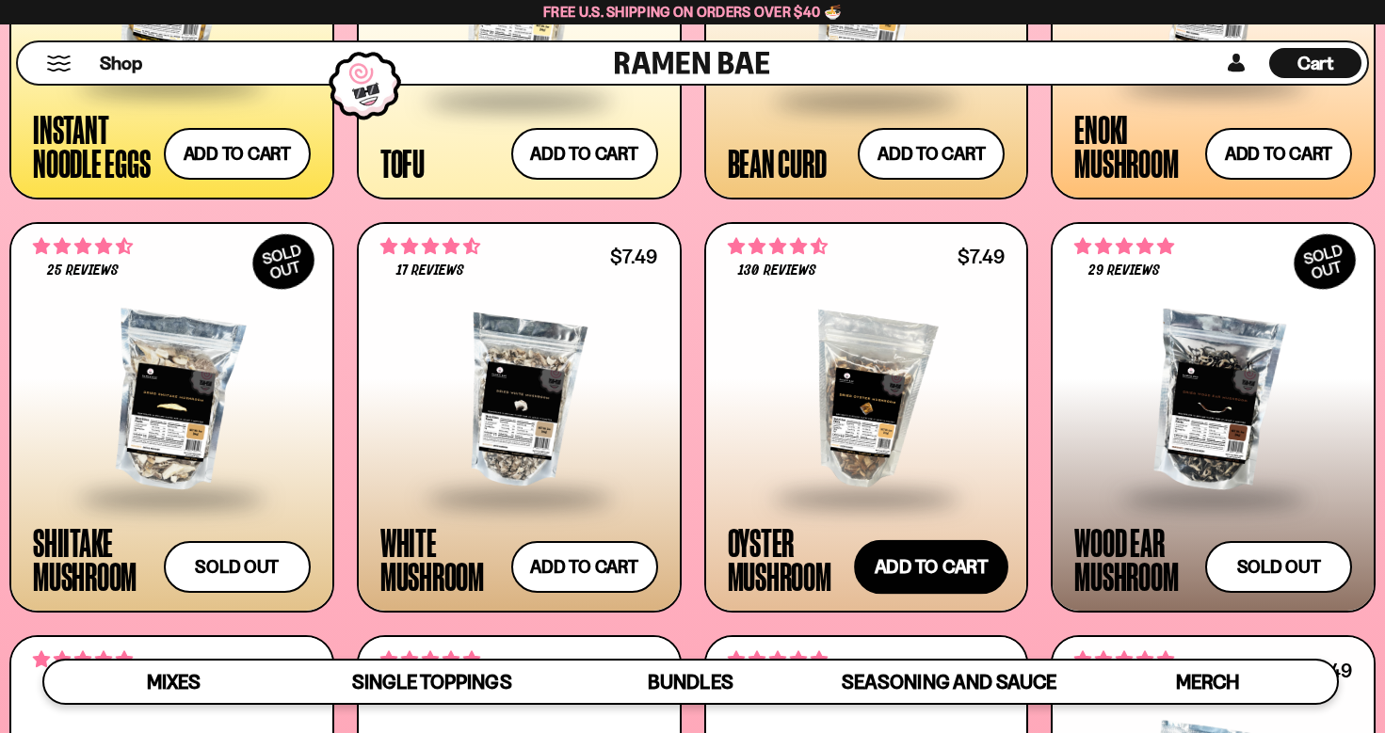
click at [978, 569] on button "Add to cart Add ― Regular price $7.49 Regular price Sale price $7.49 Unit price…" at bounding box center [931, 567] width 154 height 55
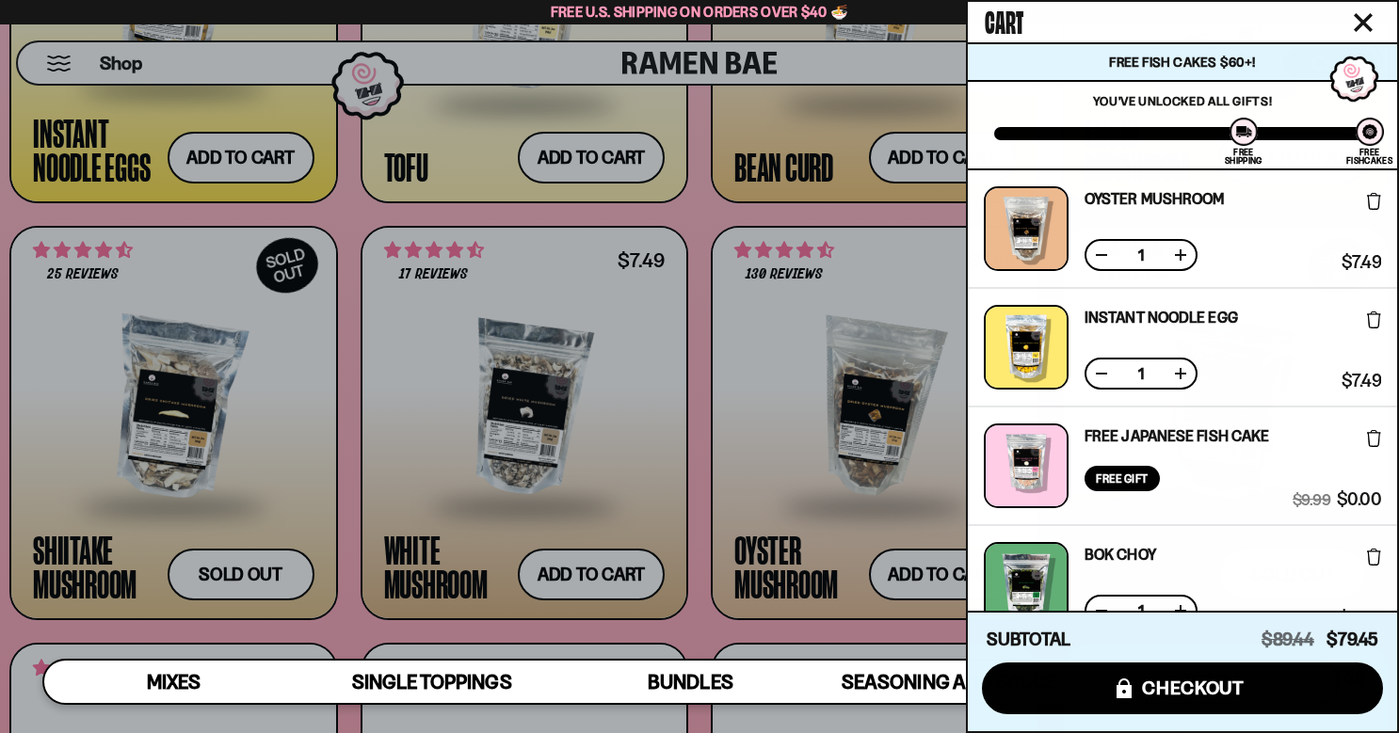
click at [700, 627] on div at bounding box center [699, 366] width 1399 height 733
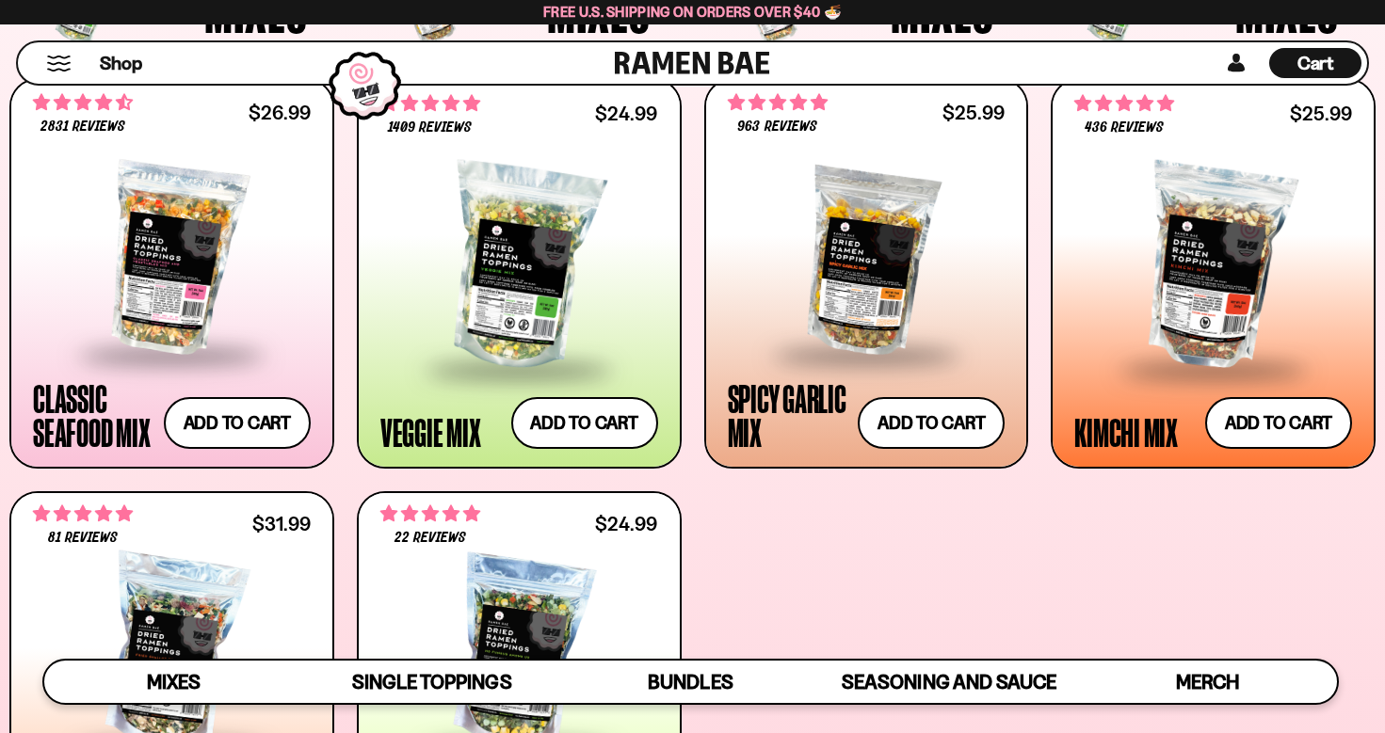
scroll to position [766, 0]
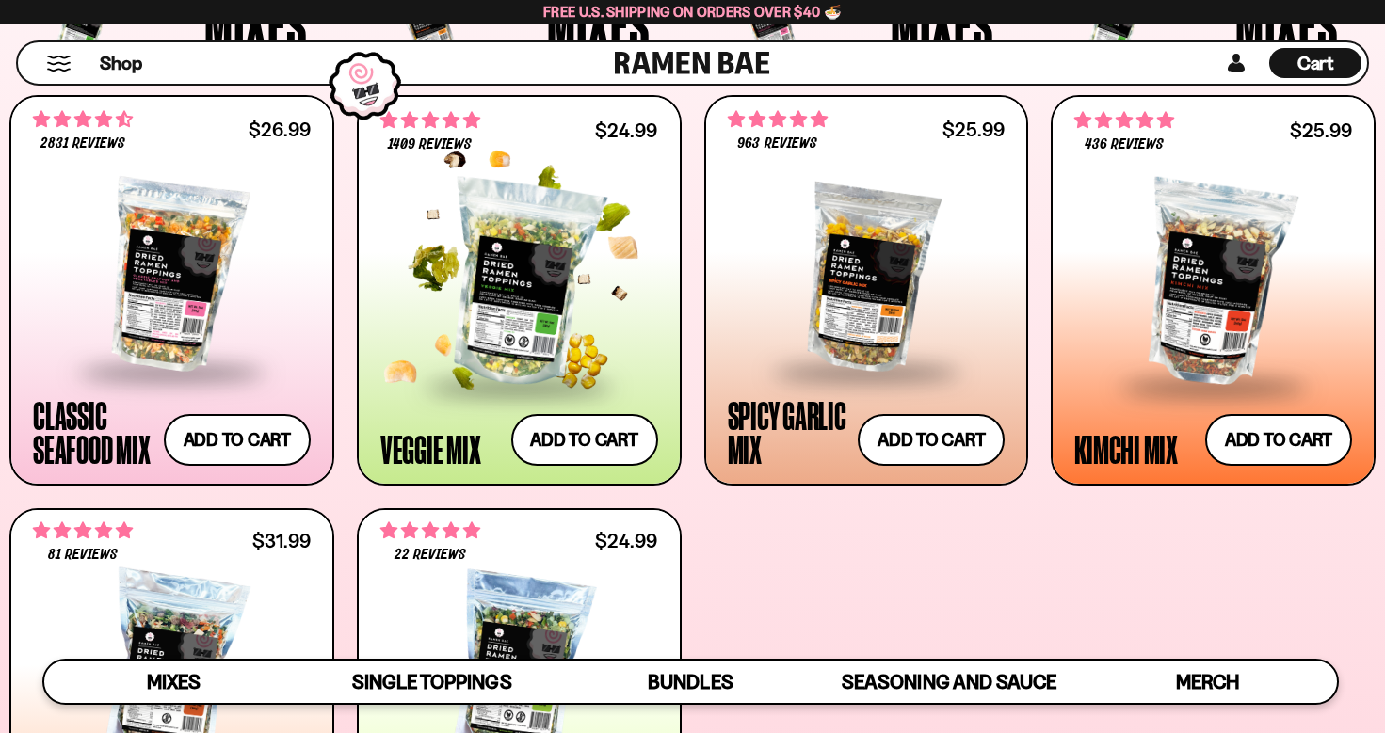
click at [567, 278] on div at bounding box center [519, 285] width 278 height 201
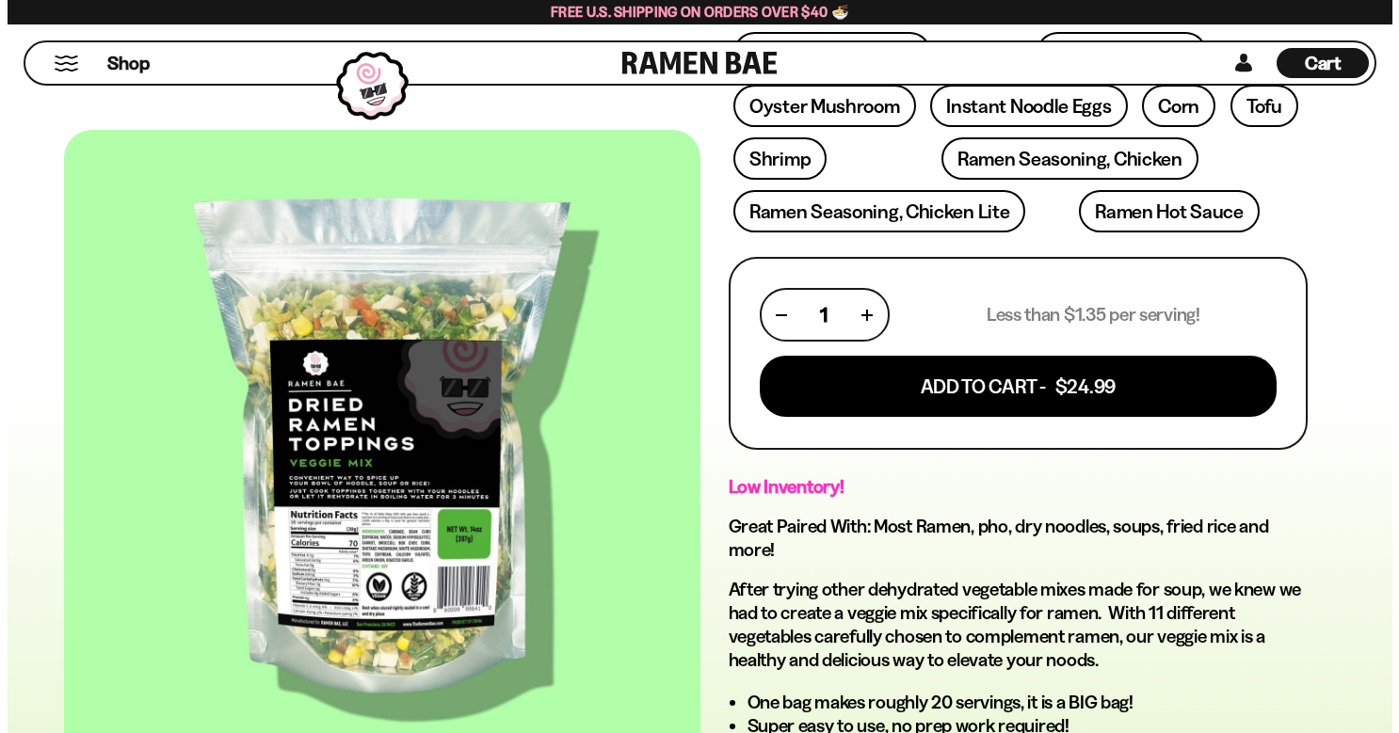
scroll to position [673, 0]
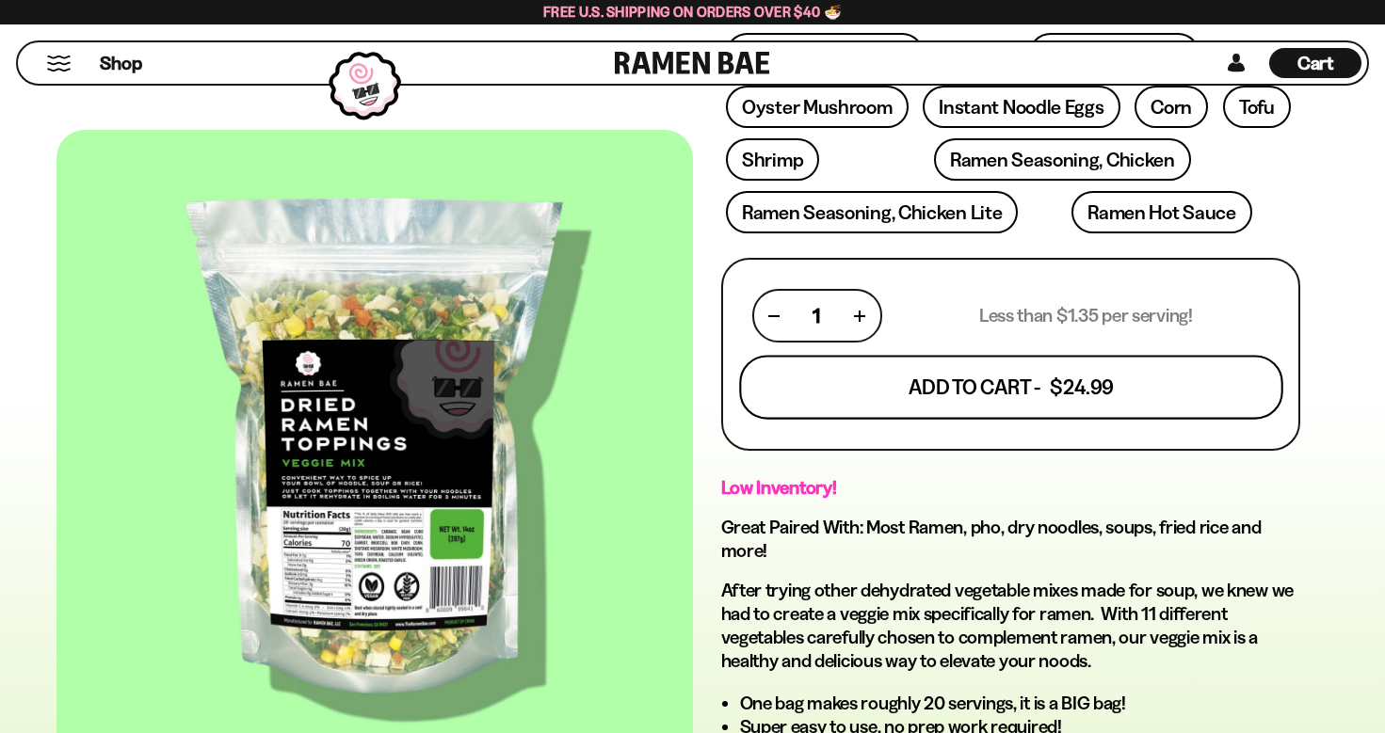
click at [1037, 356] on button "Add To Cart - $24.99" at bounding box center [1010, 388] width 543 height 64
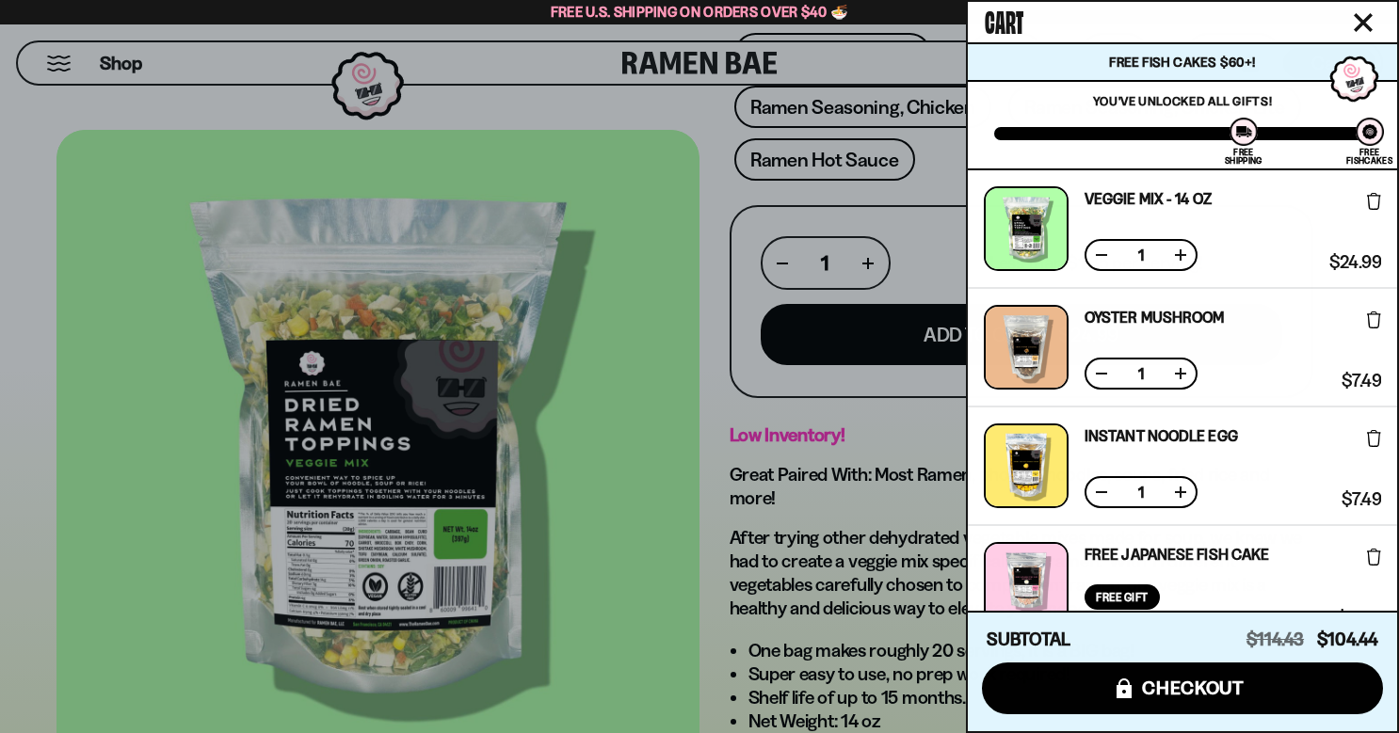
click at [704, 114] on div at bounding box center [699, 366] width 1399 height 733
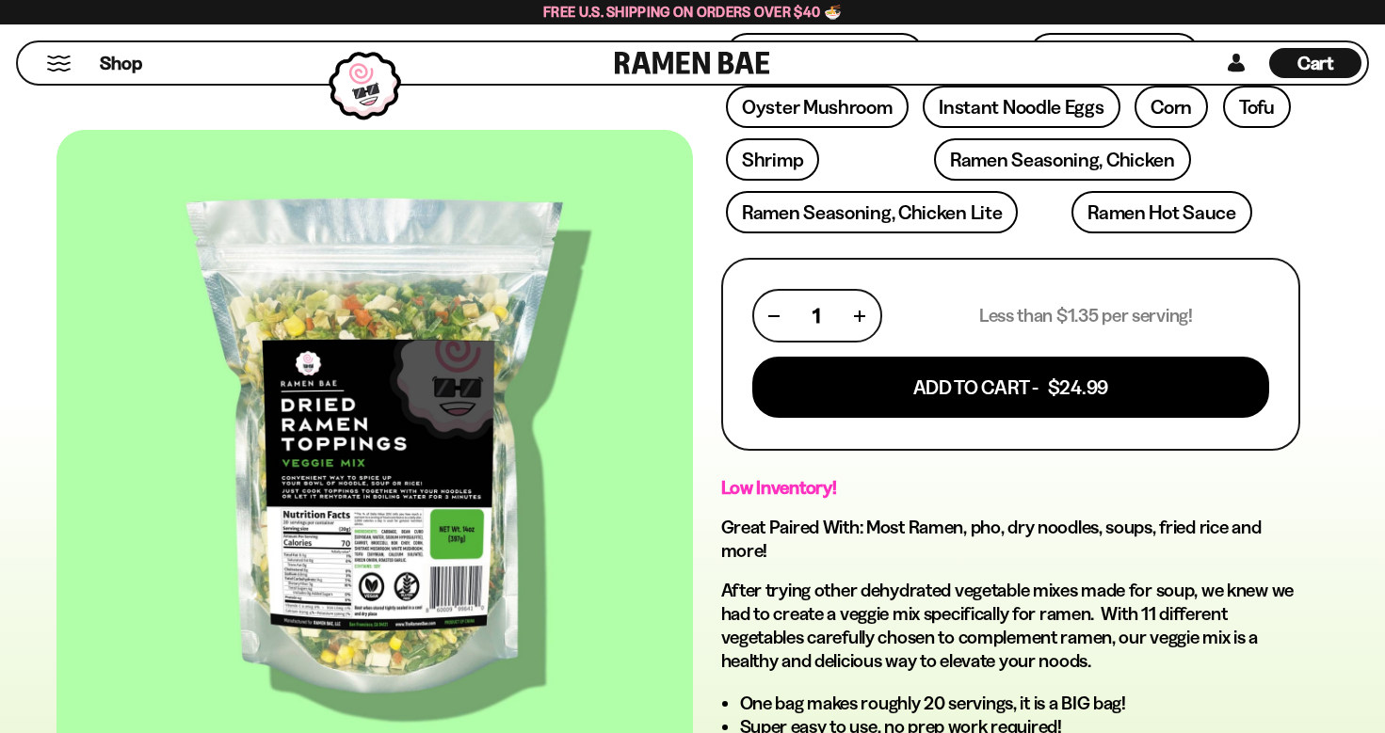
drag, startPoint x: 1351, startPoint y: 50, endPoint x: 1348, endPoint y: 63, distance: 13.5
click at [1351, 50] on div "Cart D0381C2F-513E-4F90-8A41-6F0A75DCBAAA" at bounding box center [1315, 63] width 92 height 30
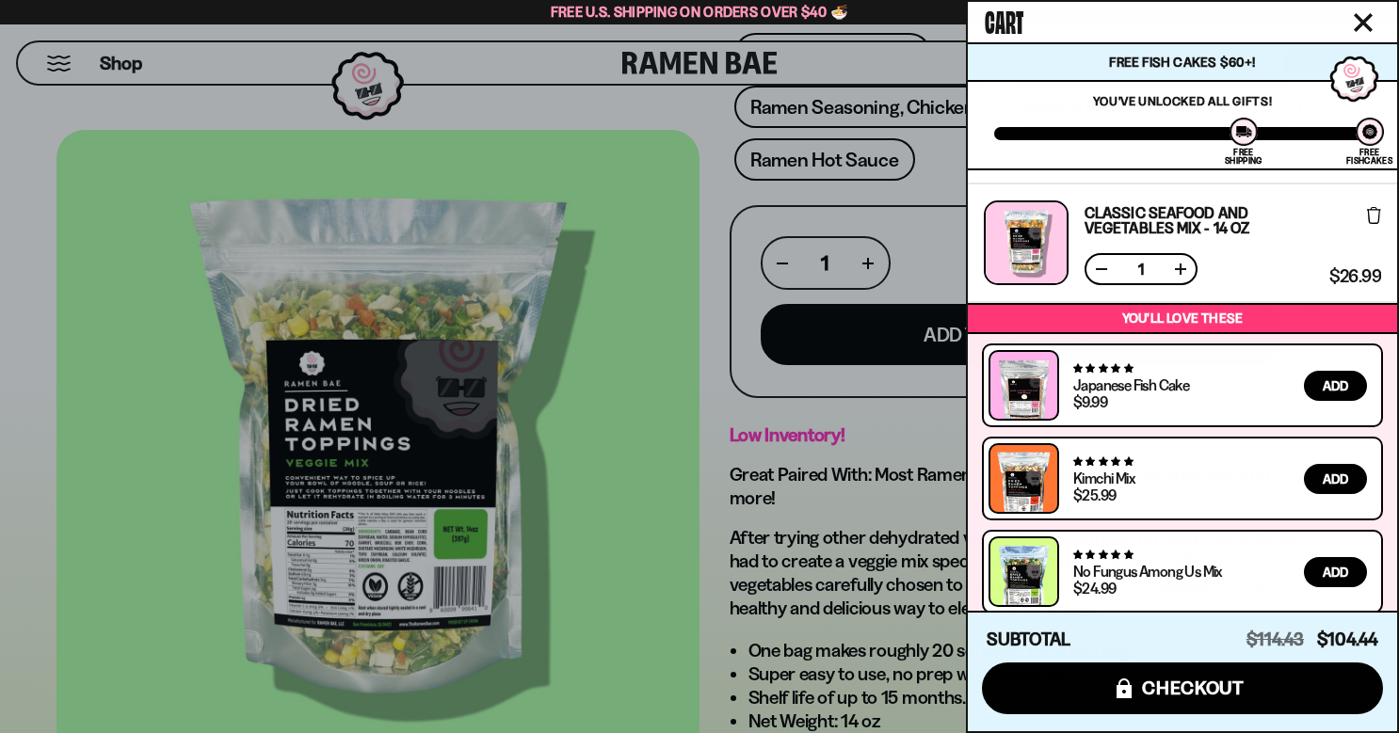
scroll to position [714, 0]
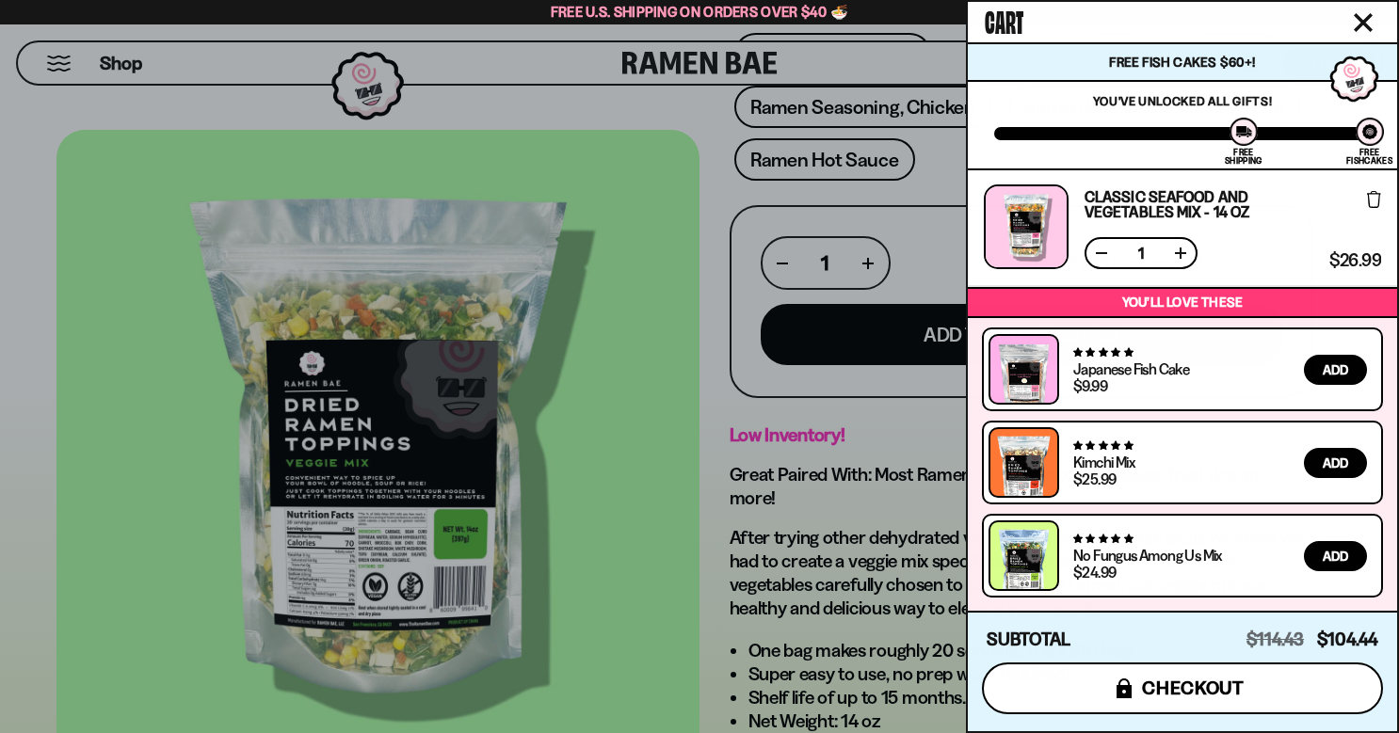
click at [1271, 671] on button "icons8-lock checkout" at bounding box center [1182, 689] width 401 height 52
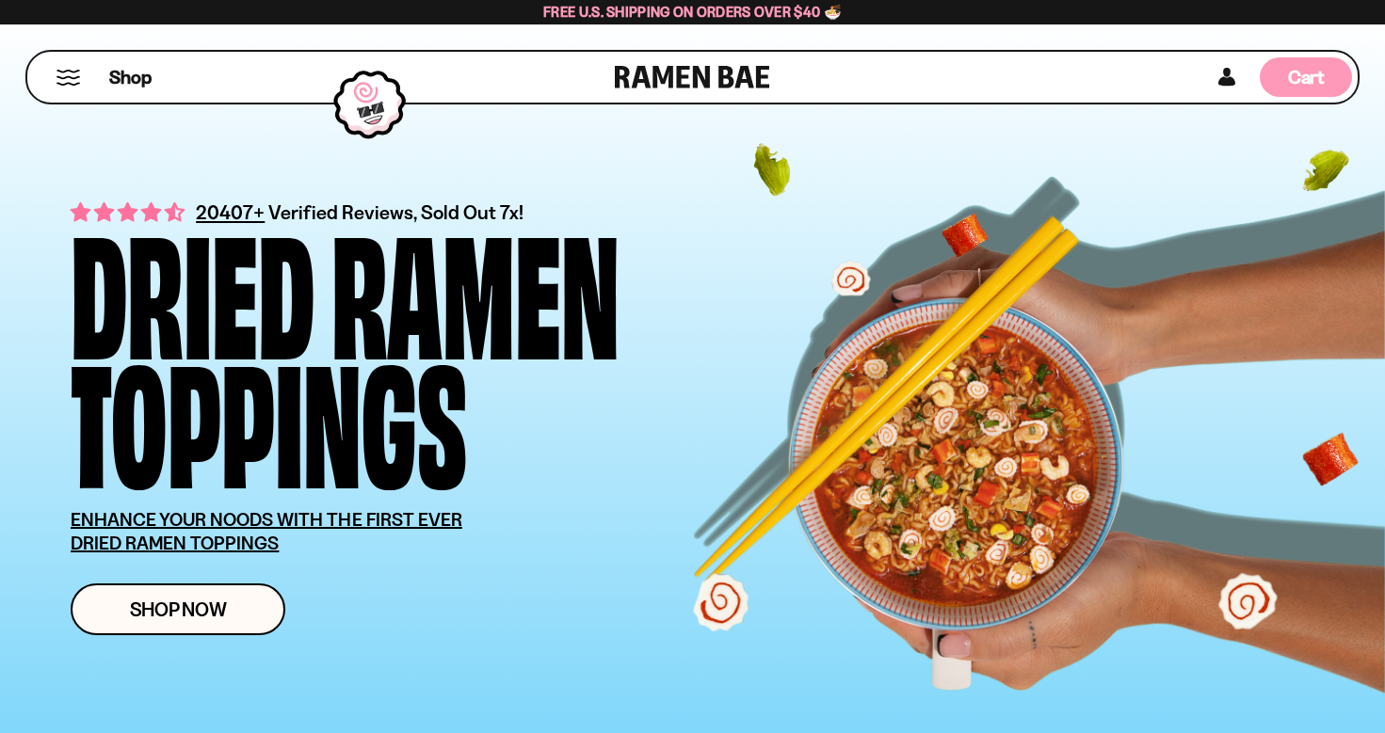
click at [1300, 72] on span "Cart" at bounding box center [1306, 77] width 37 height 23
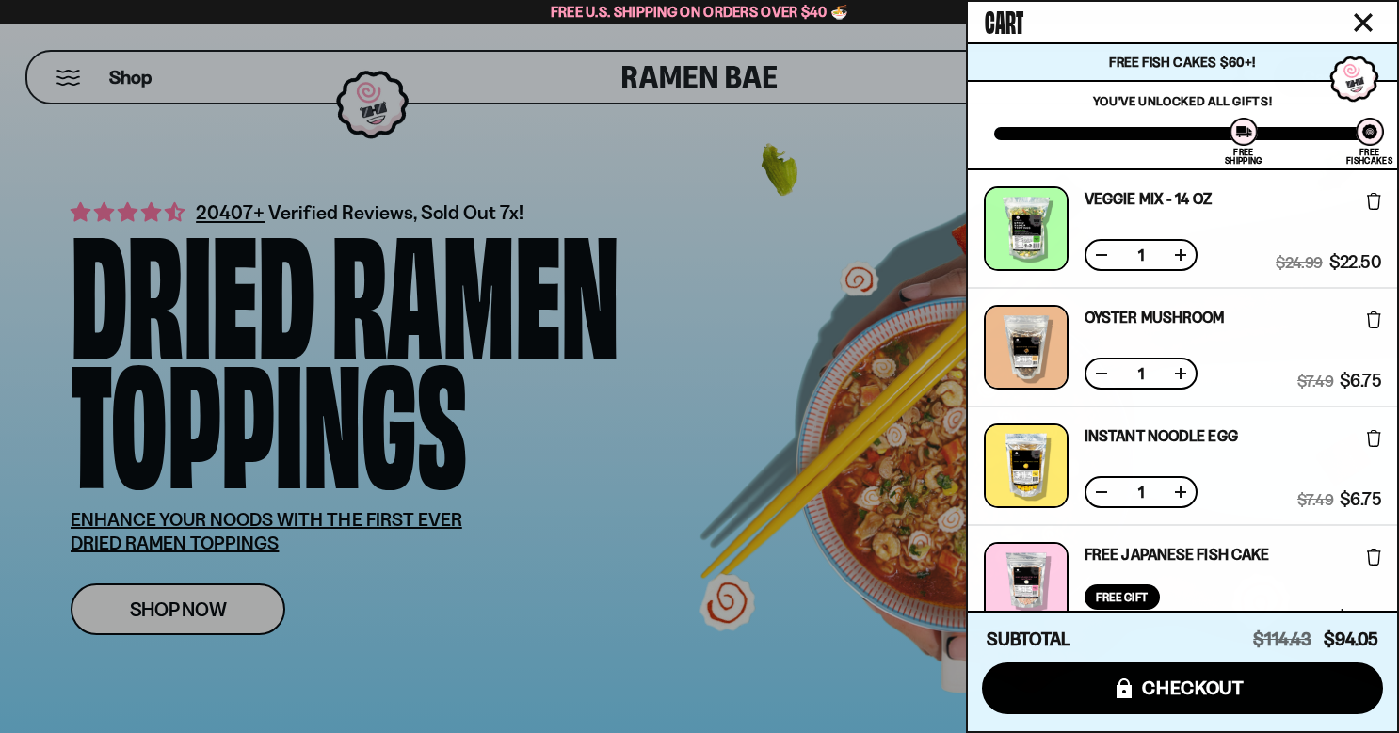
click at [1374, 321] on icon at bounding box center [1374, 320] width 14 height 17
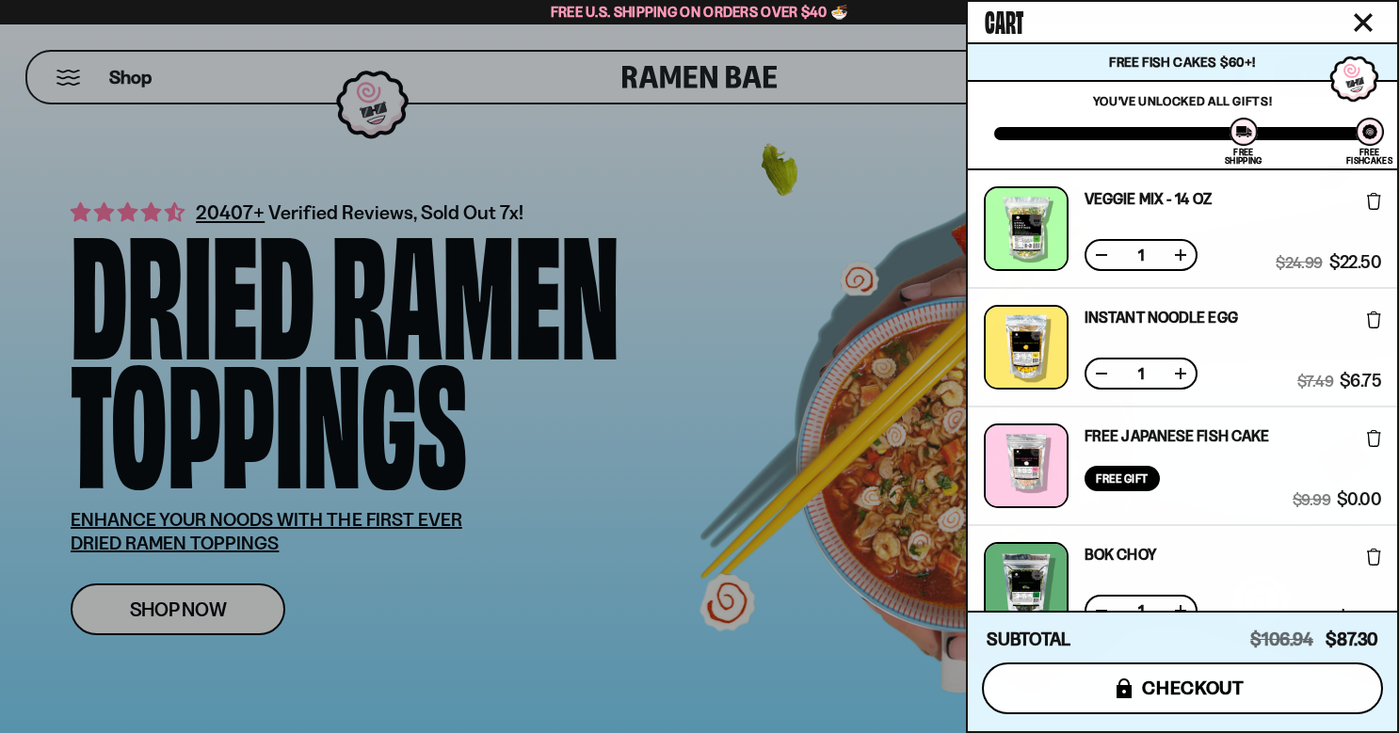
click at [1284, 683] on button "icons8-lock checkout" at bounding box center [1182, 689] width 401 height 52
